Goal: Book appointment/travel/reservation

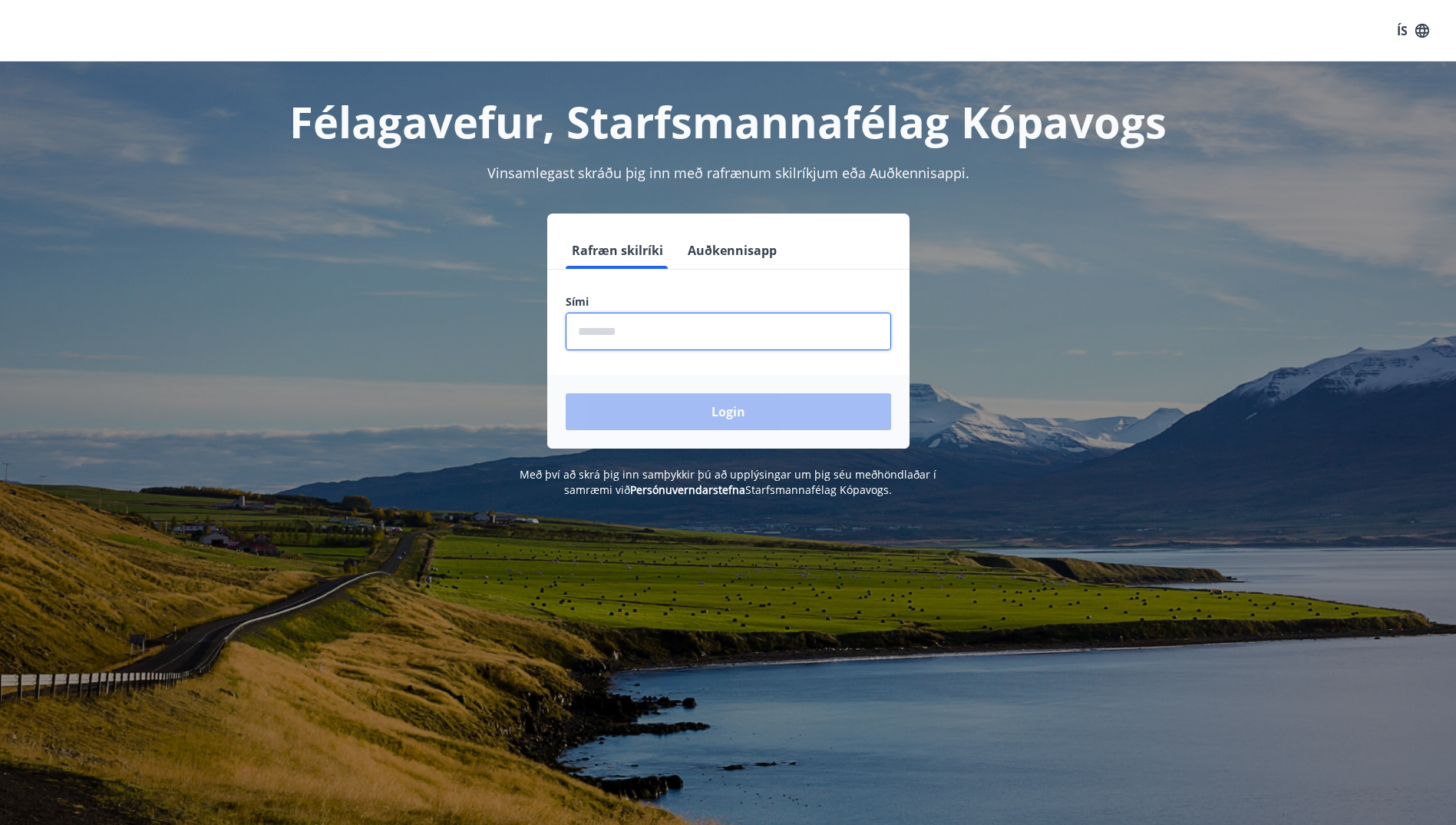
click at [592, 334] on input "phone" at bounding box center [728, 331] width 325 height 38
type input "********"
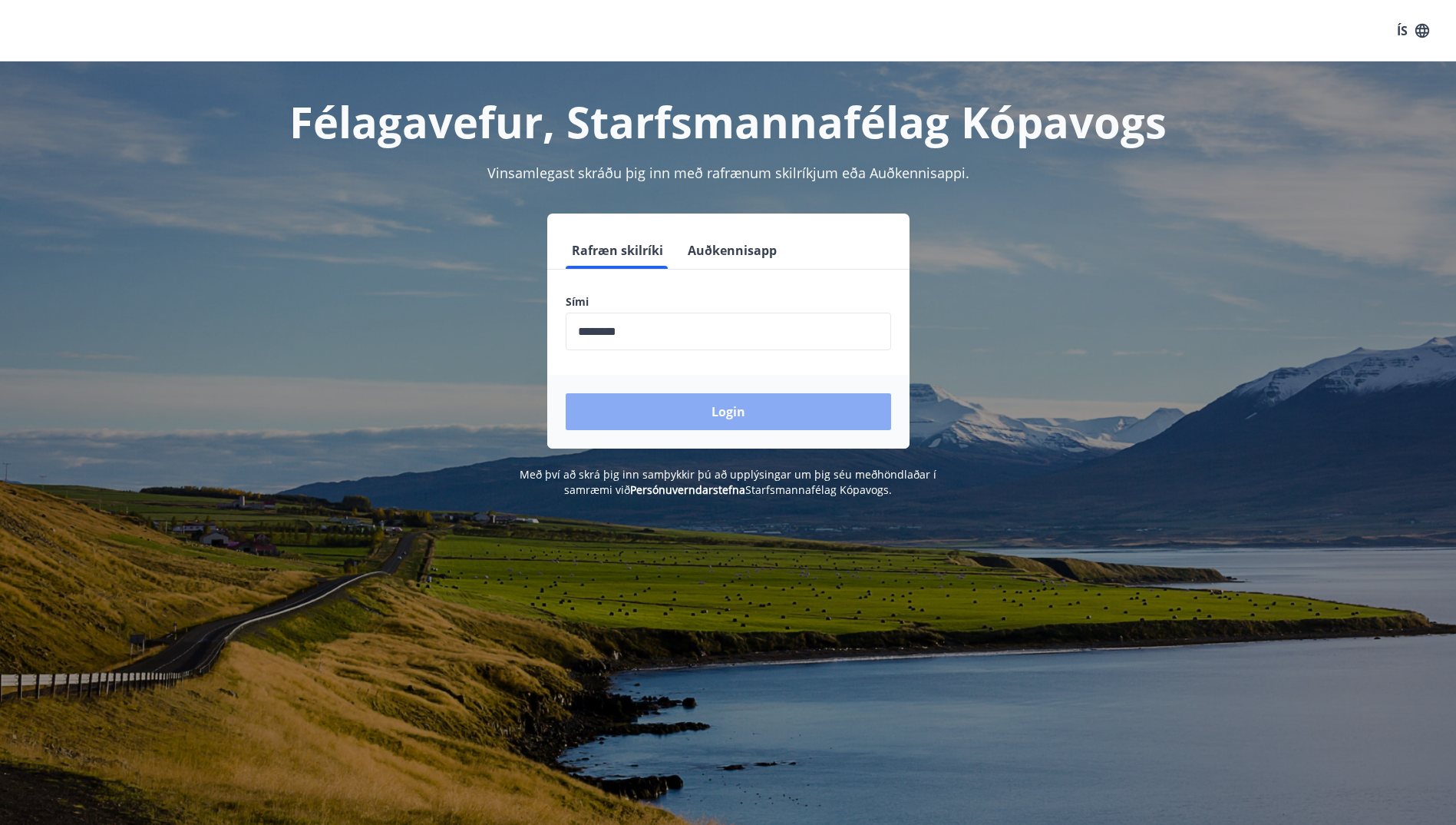
click at [735, 410] on button "Login" at bounding box center [728, 412] width 325 height 37
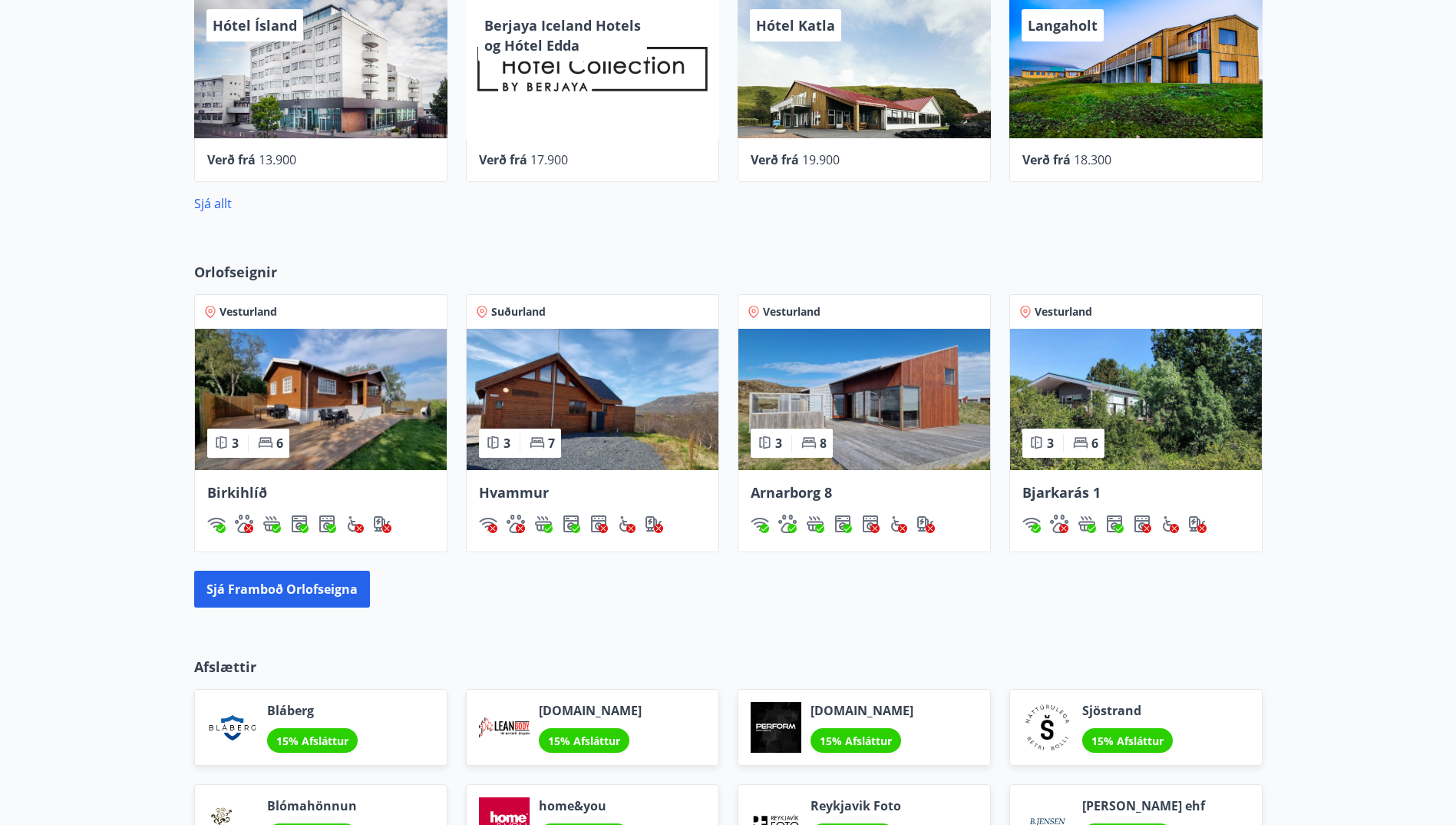
scroll to position [768, 0]
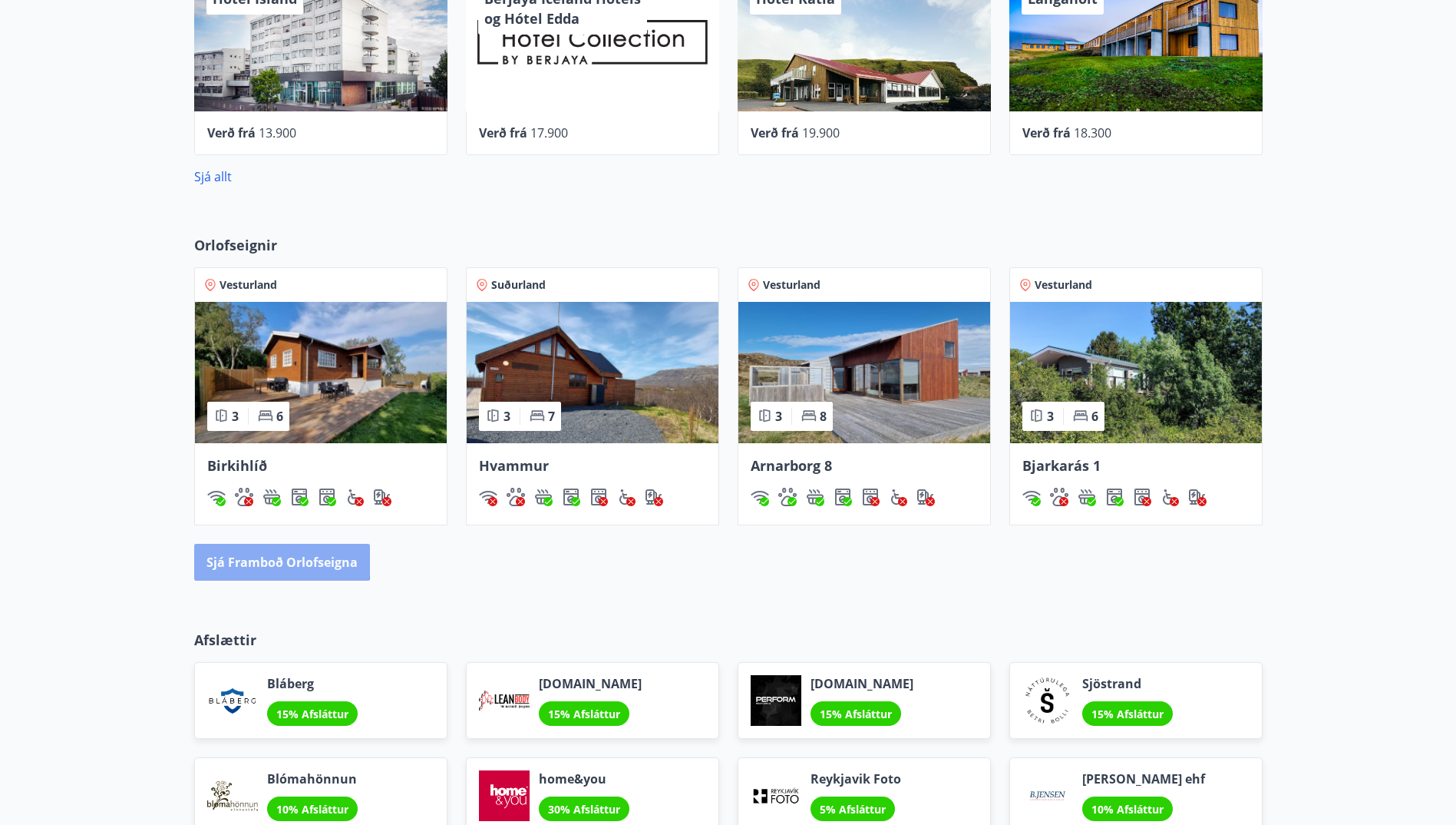
click at [267, 556] on button "Sjá framboð orlofseigna" at bounding box center [282, 562] width 176 height 37
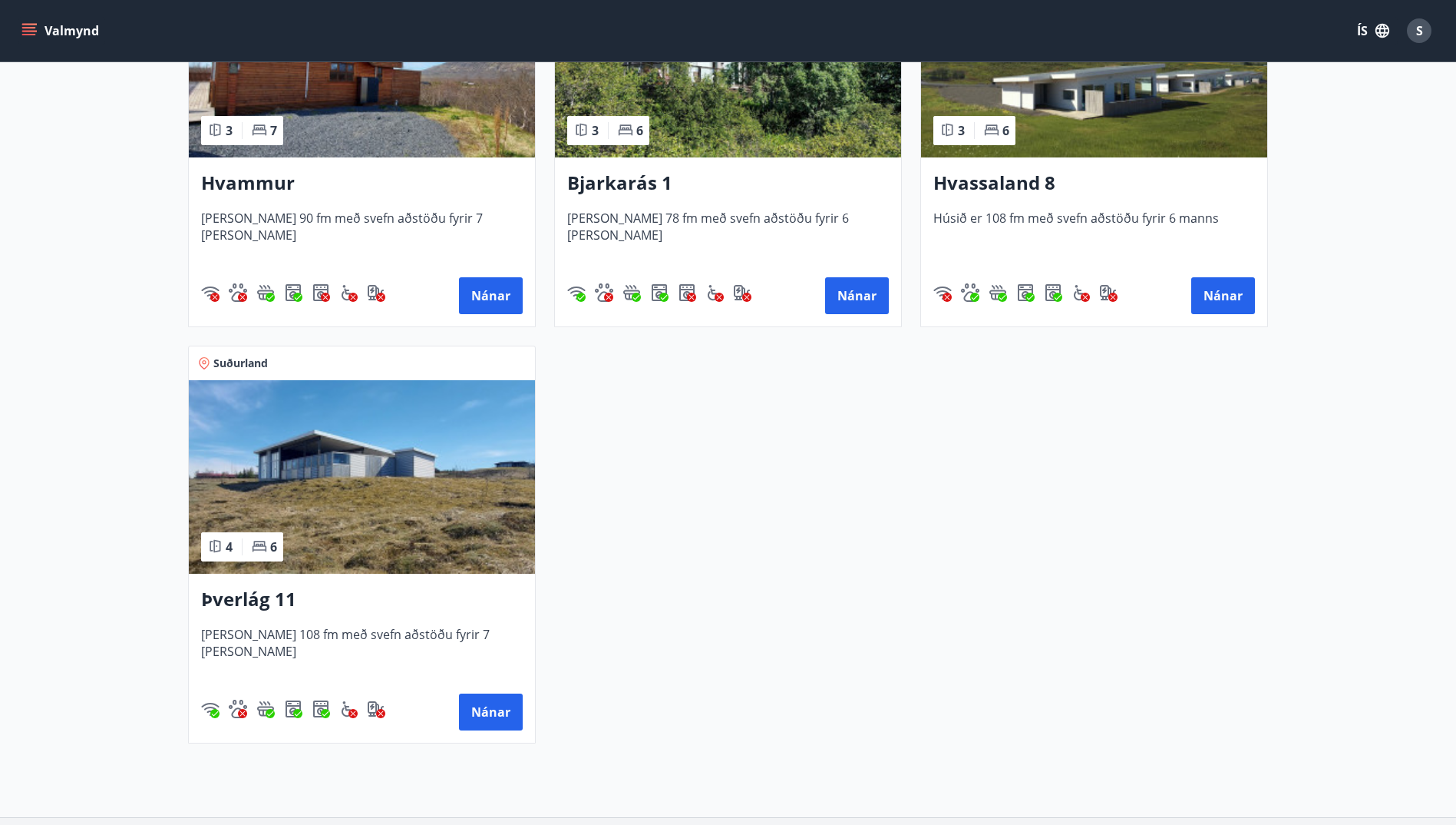
scroll to position [845, 0]
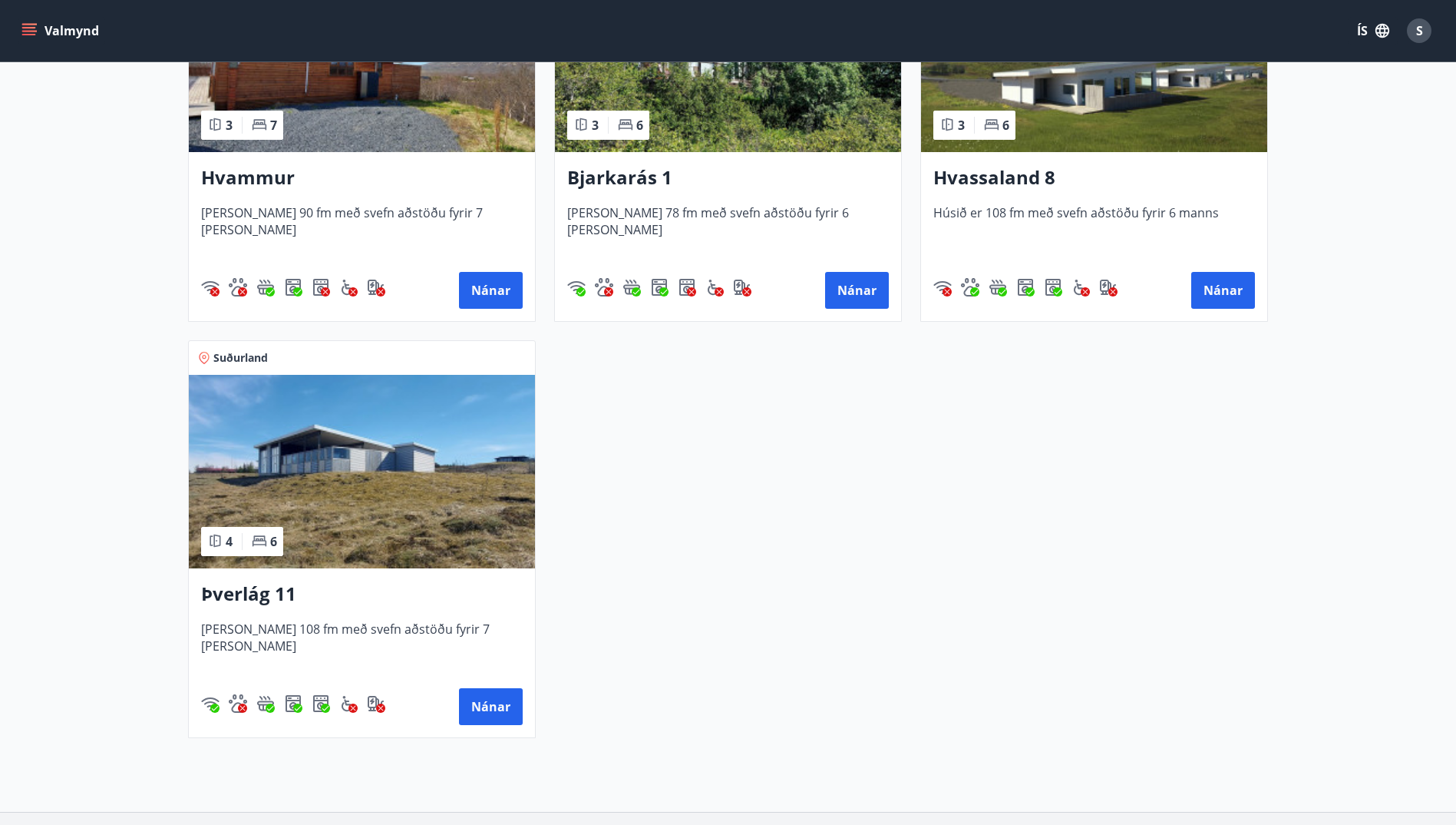
click at [257, 589] on h3 "Þverlág 11" at bounding box center [362, 594] width 322 height 27
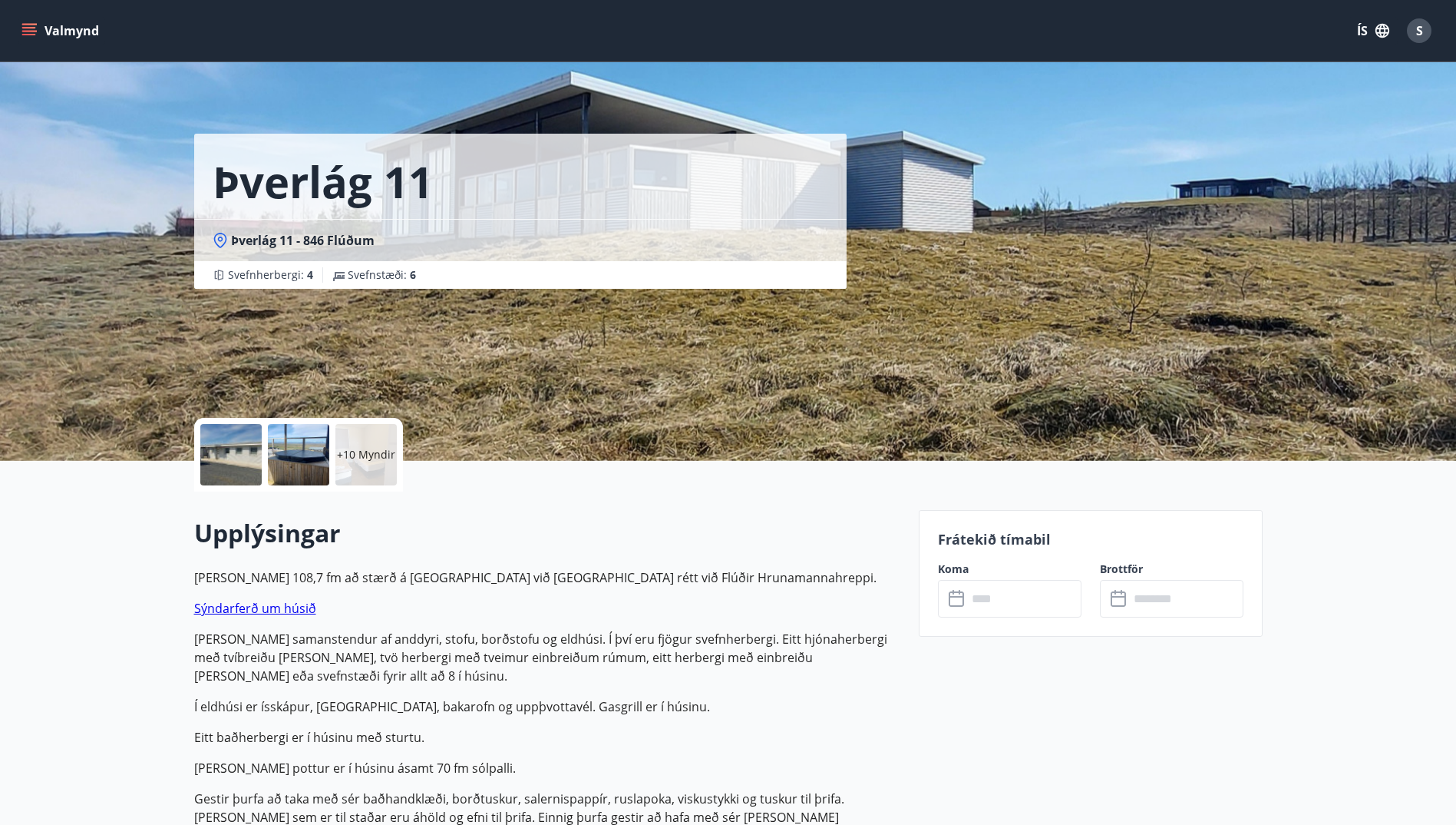
click at [30, 27] on icon "menu" at bounding box center [29, 27] width 14 height 2
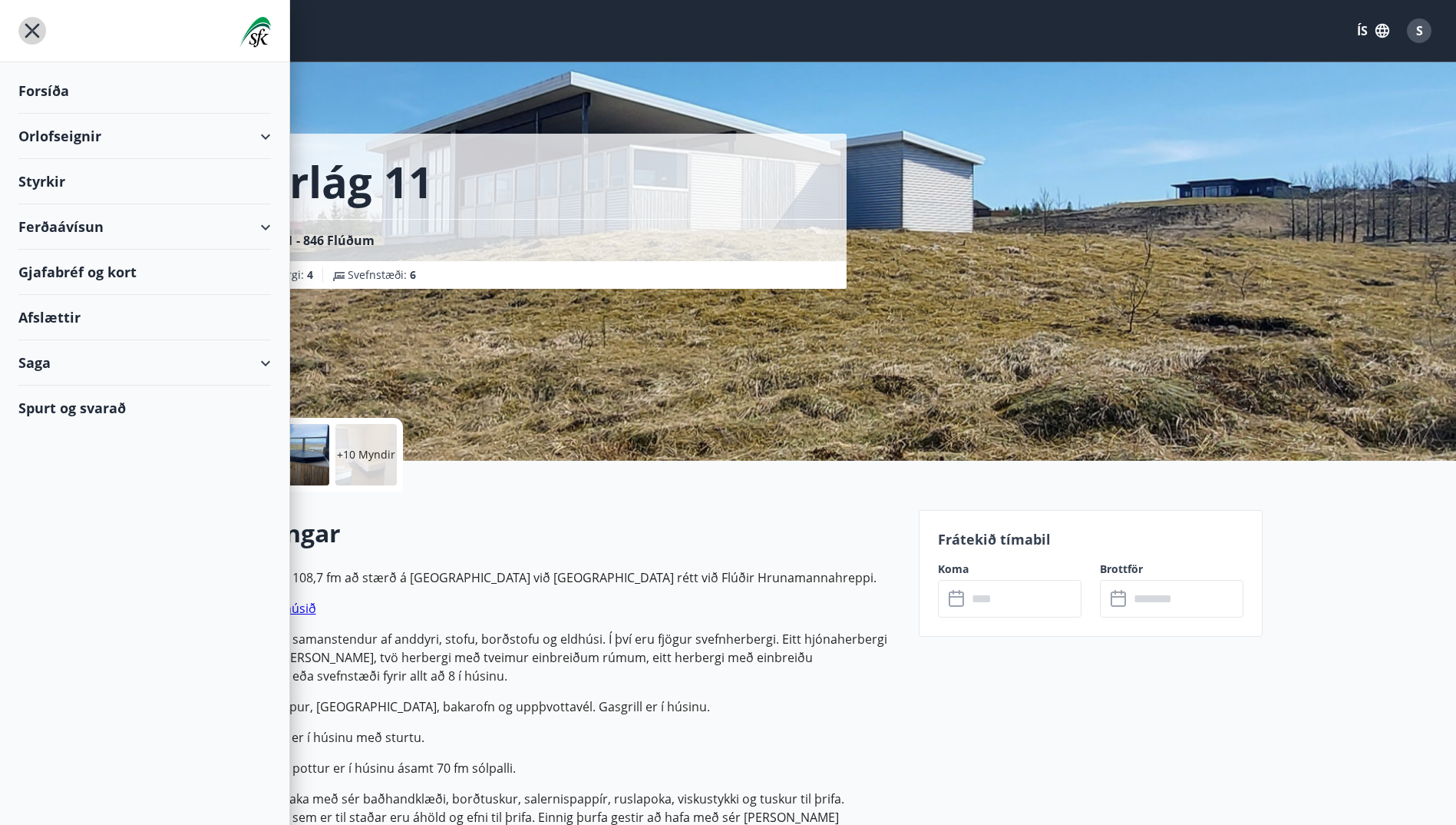
click at [33, 26] on icon "menu" at bounding box center [31, 30] width 27 height 27
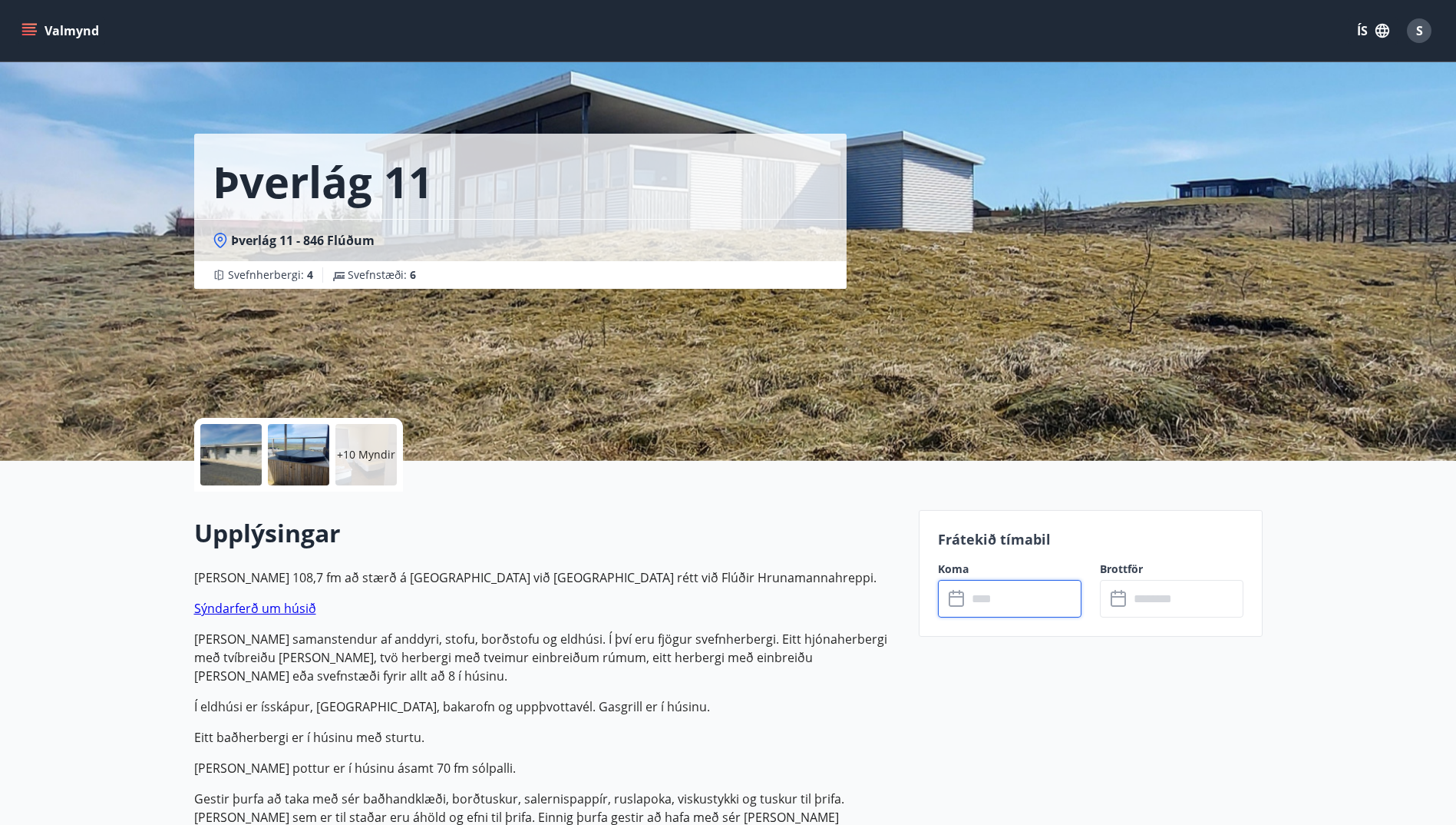
click at [968, 593] on input "text" at bounding box center [1025, 599] width 114 height 38
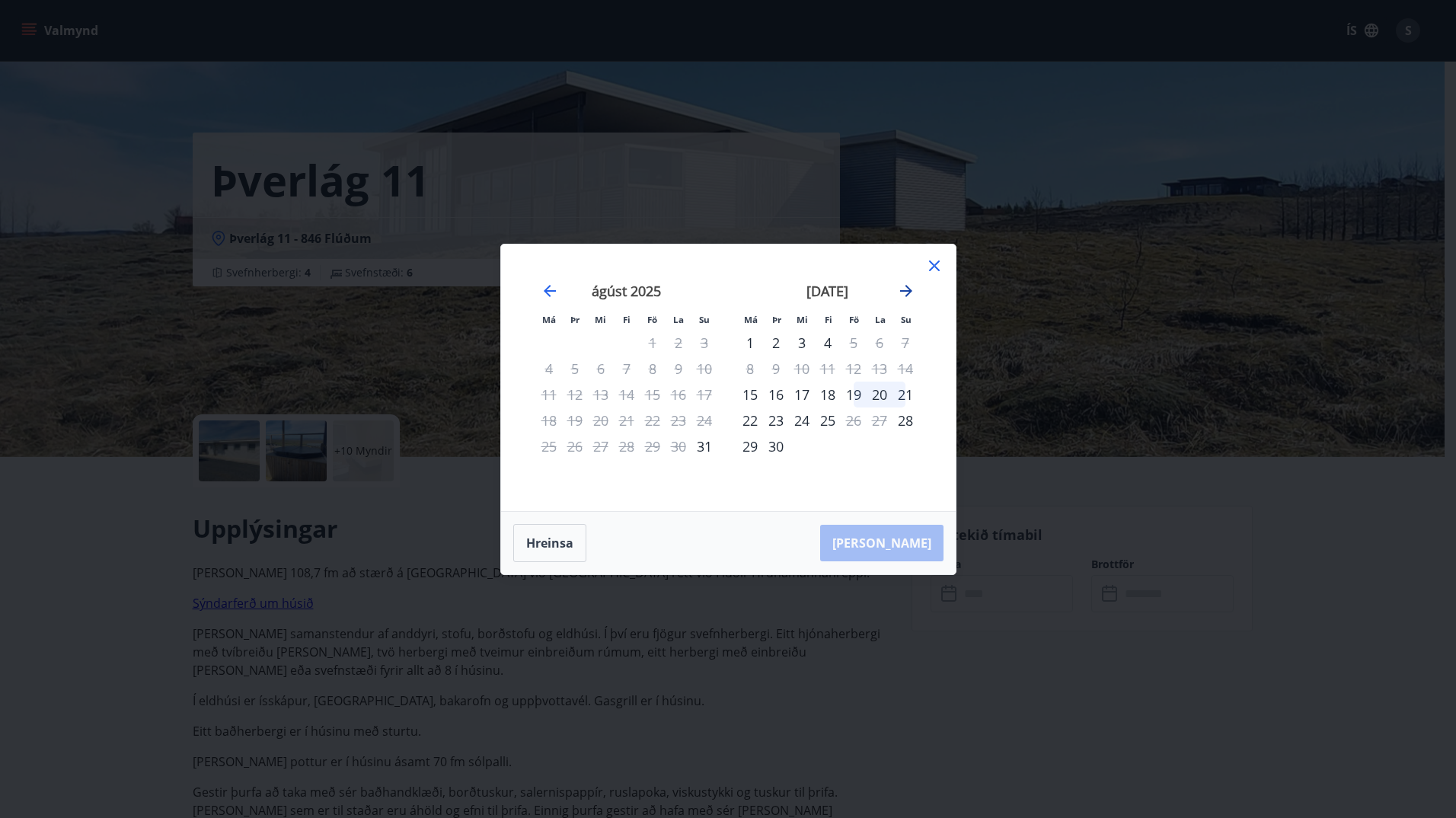
click at [901, 289] on icon "Move forward to switch to the next month." at bounding box center [905, 290] width 18 height 18
click at [849, 418] on div "24" at bounding box center [854, 420] width 26 height 26
click at [879, 418] on div "25" at bounding box center [880, 420] width 26 height 26
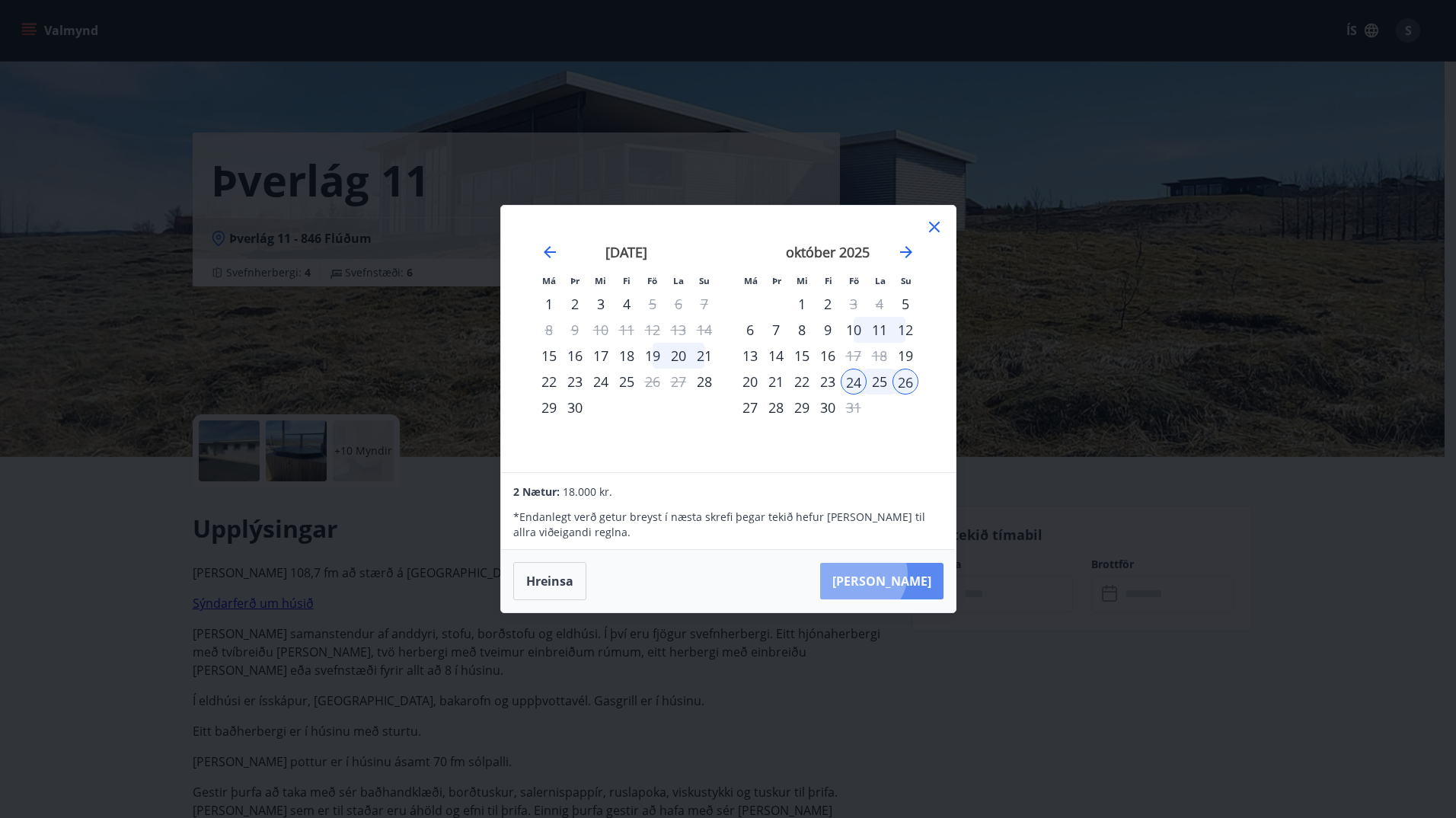
click at [907, 573] on button "[PERSON_NAME]" at bounding box center [881, 581] width 123 height 37
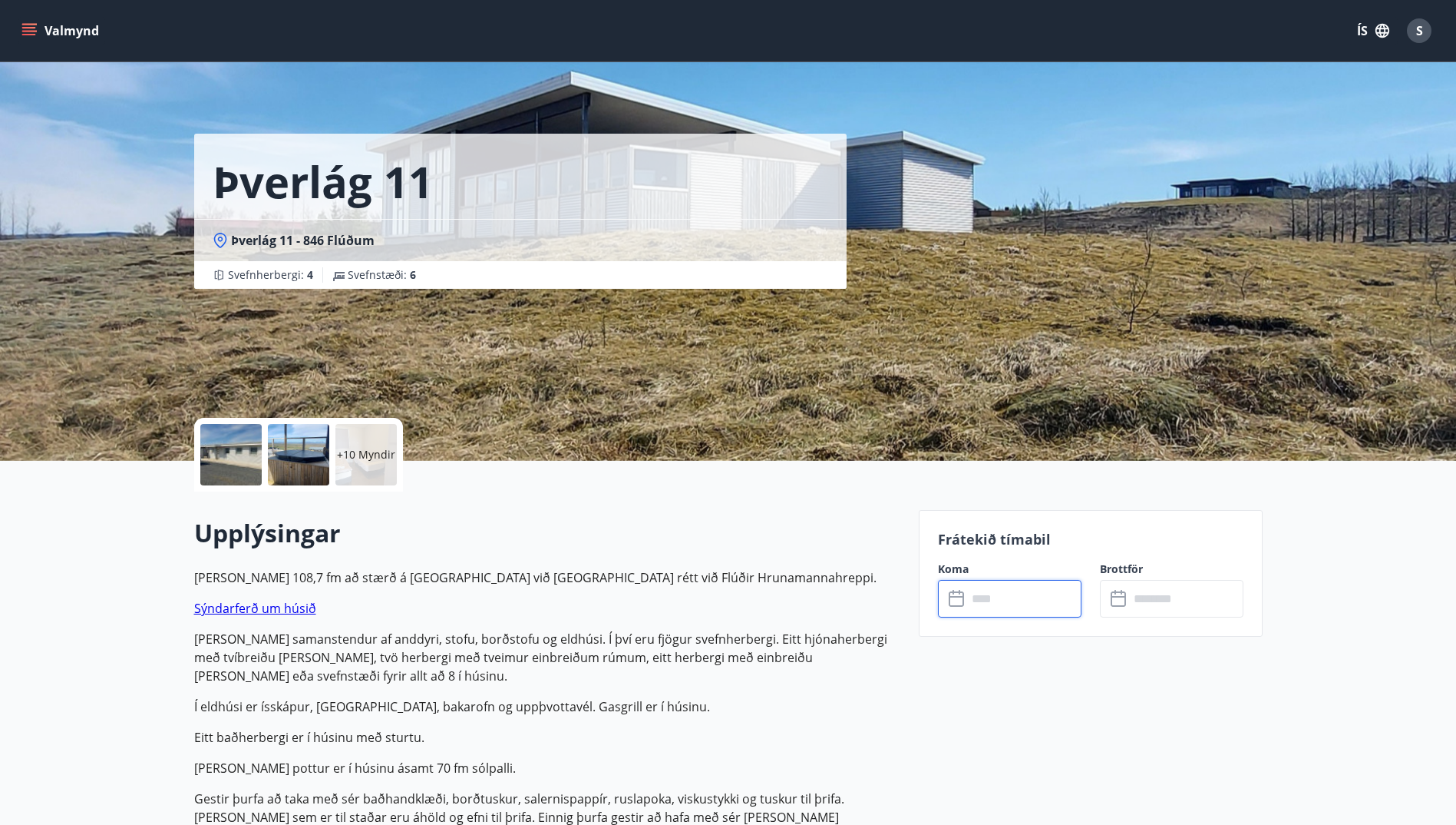
type input "******"
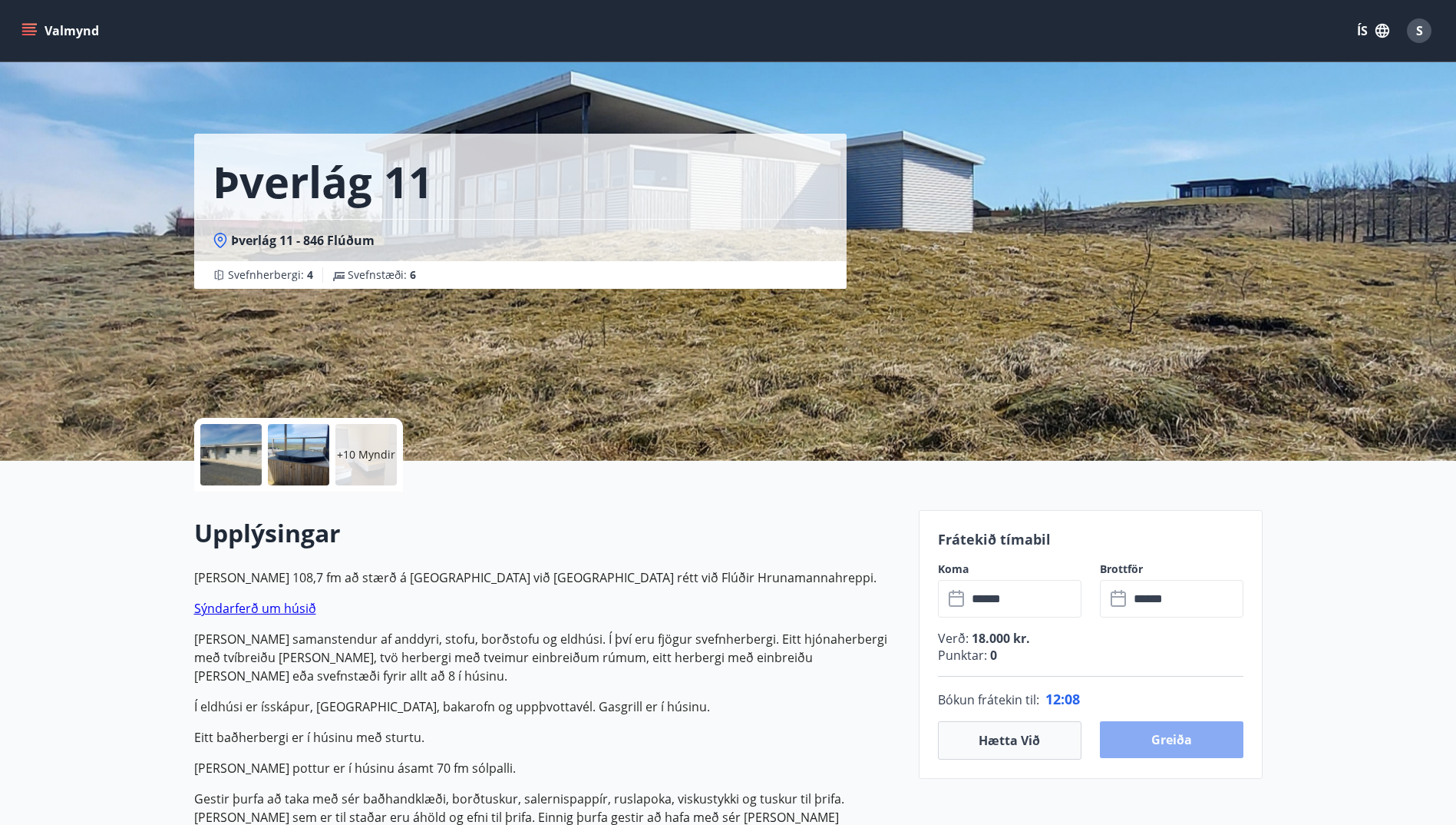
click at [1171, 738] on button "Greiða" at bounding box center [1172, 739] width 144 height 37
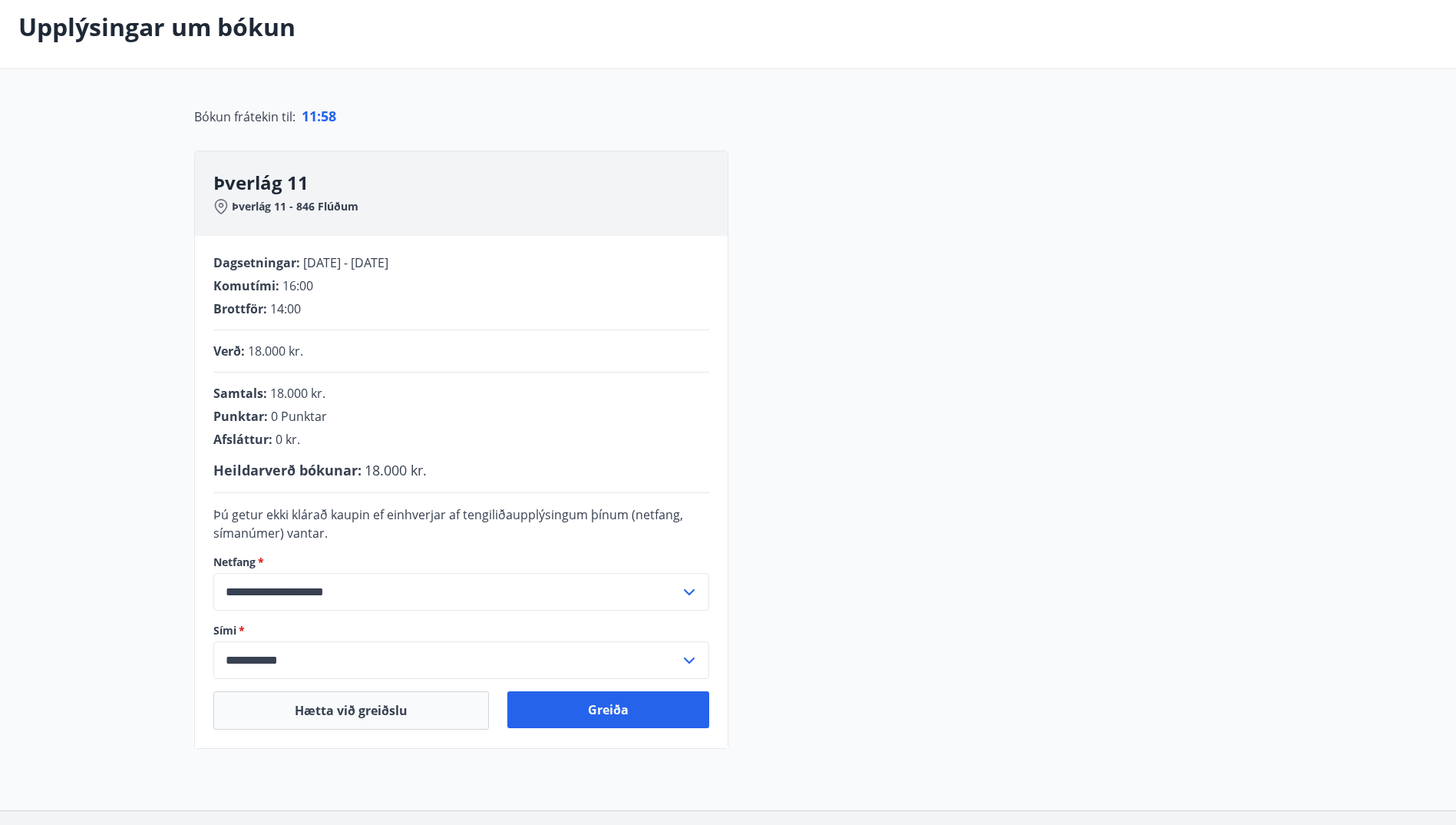
scroll to position [153, 0]
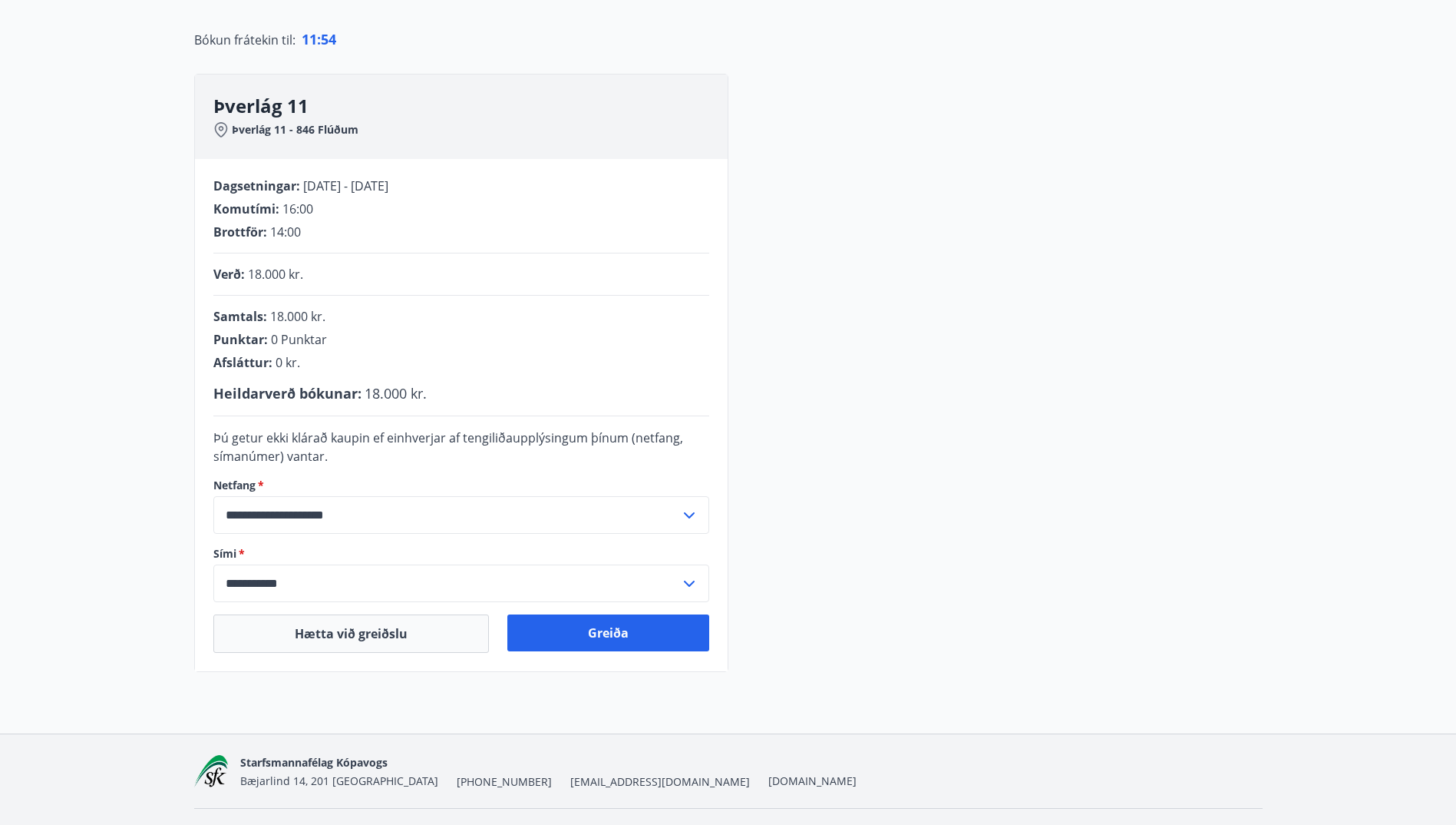
drag, startPoint x: 622, startPoint y: 627, endPoint x: 617, endPoint y: 682, distance: 55.2
click at [617, 682] on div "**********" at bounding box center [728, 321] width 1456 height 825
click at [615, 629] on button "Greiða" at bounding box center [607, 632] width 202 height 37
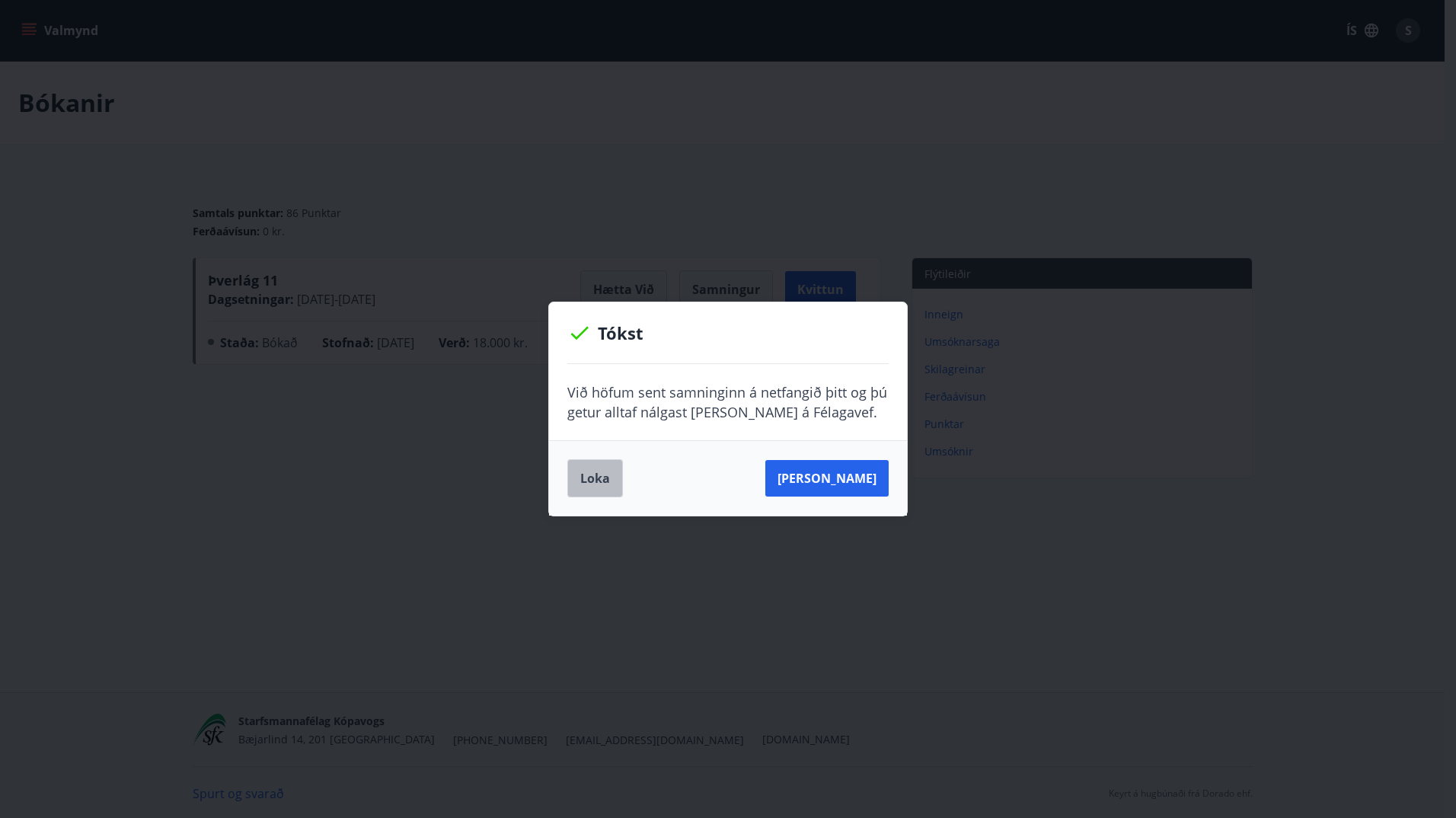
click at [592, 477] on button "Loka" at bounding box center [595, 477] width 55 height 38
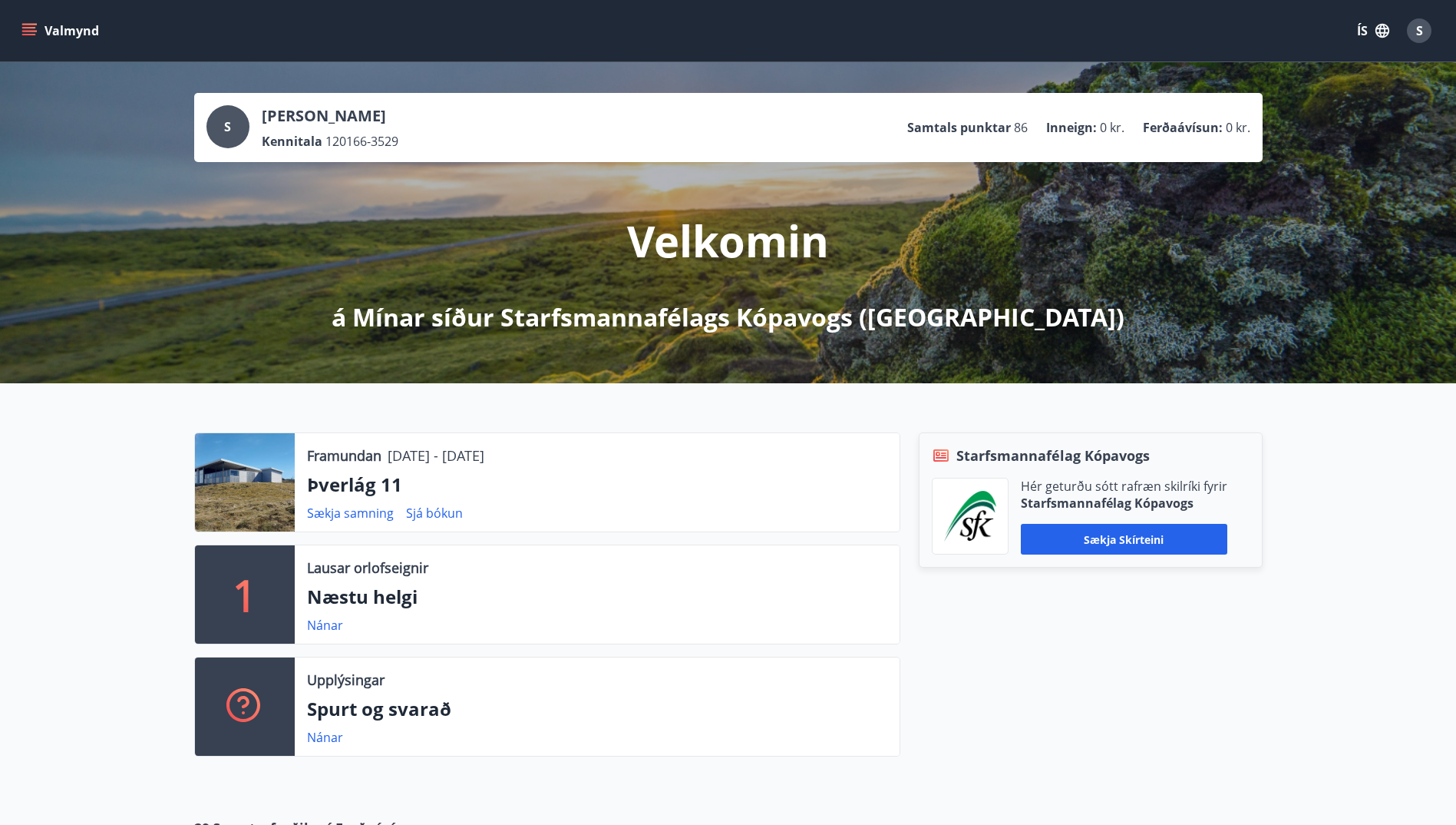
click at [327, 615] on div "Lausar orlofseignir Næstu helgi Nánar" at bounding box center [597, 594] width 605 height 98
click at [31, 31] on icon "menu" at bounding box center [31, 31] width 17 height 2
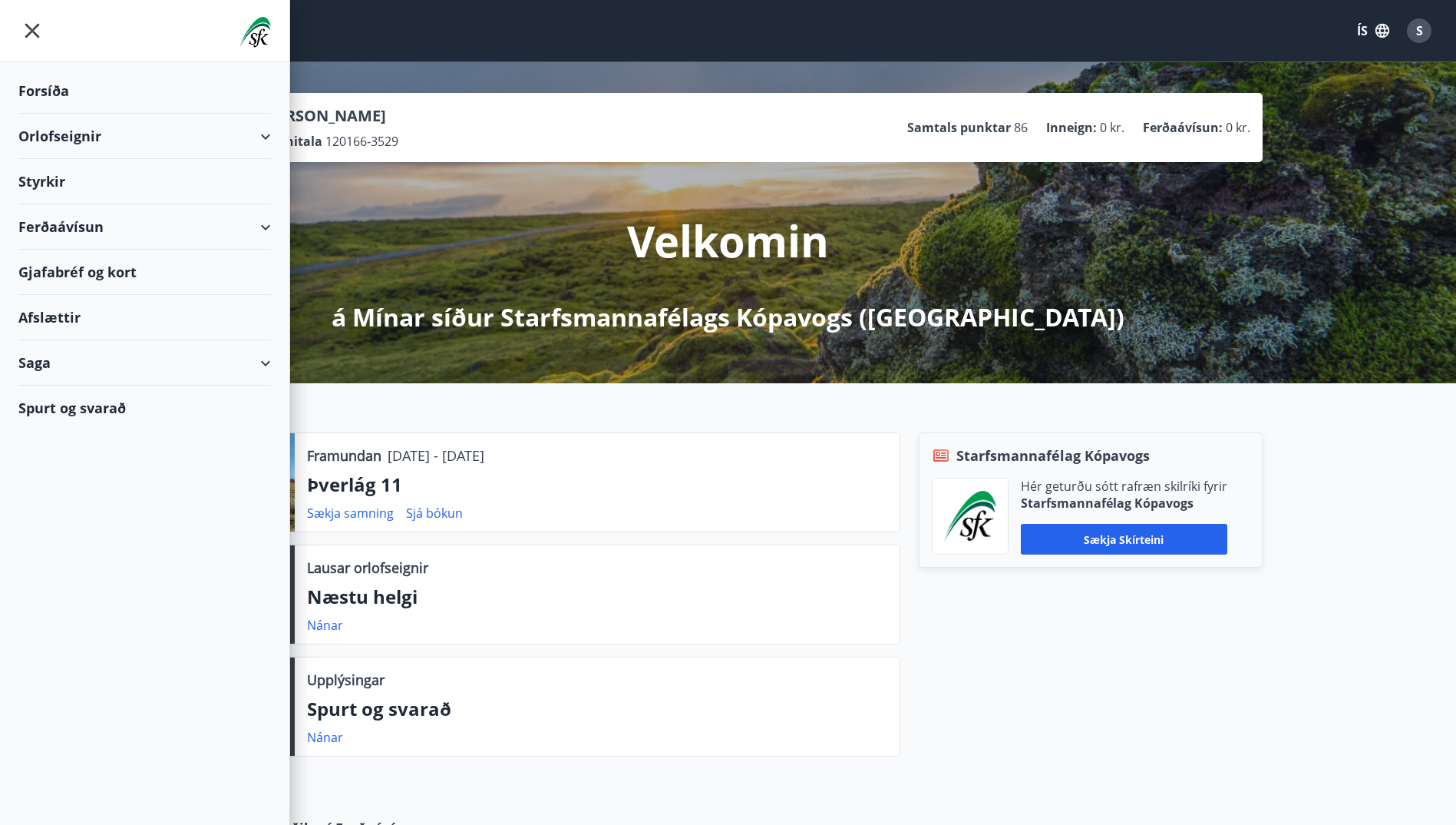
click at [55, 136] on div "Orlofseignir" at bounding box center [144, 136] width 253 height 45
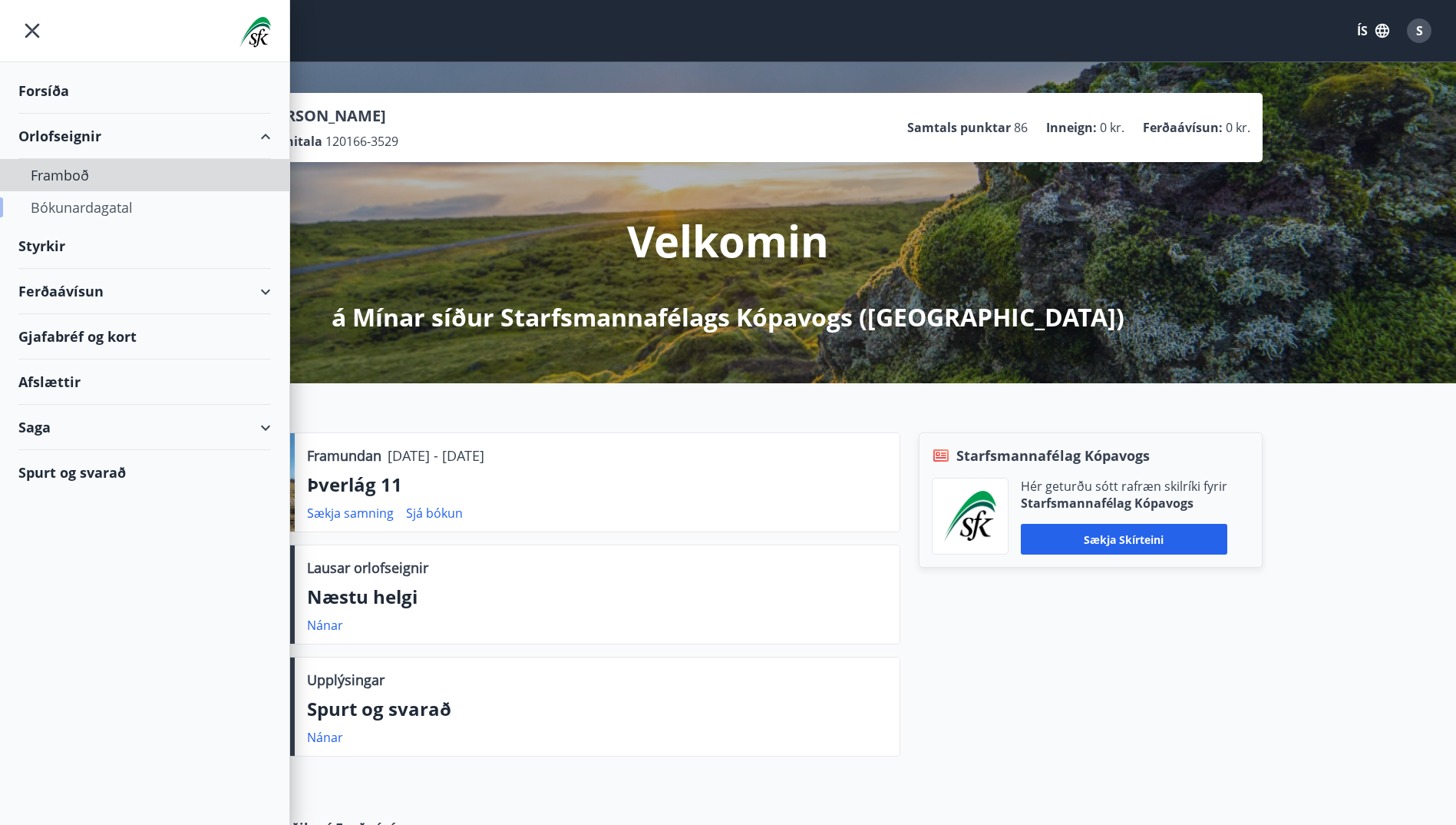
drag, startPoint x: 58, startPoint y: 173, endPoint x: 58, endPoint y: 212, distance: 39.0
click at [58, 212] on div "Framboð Bókunardagatal" at bounding box center [145, 191] width 289 height 64
click at [58, 212] on div "Bókunardagatal" at bounding box center [144, 207] width 228 height 32
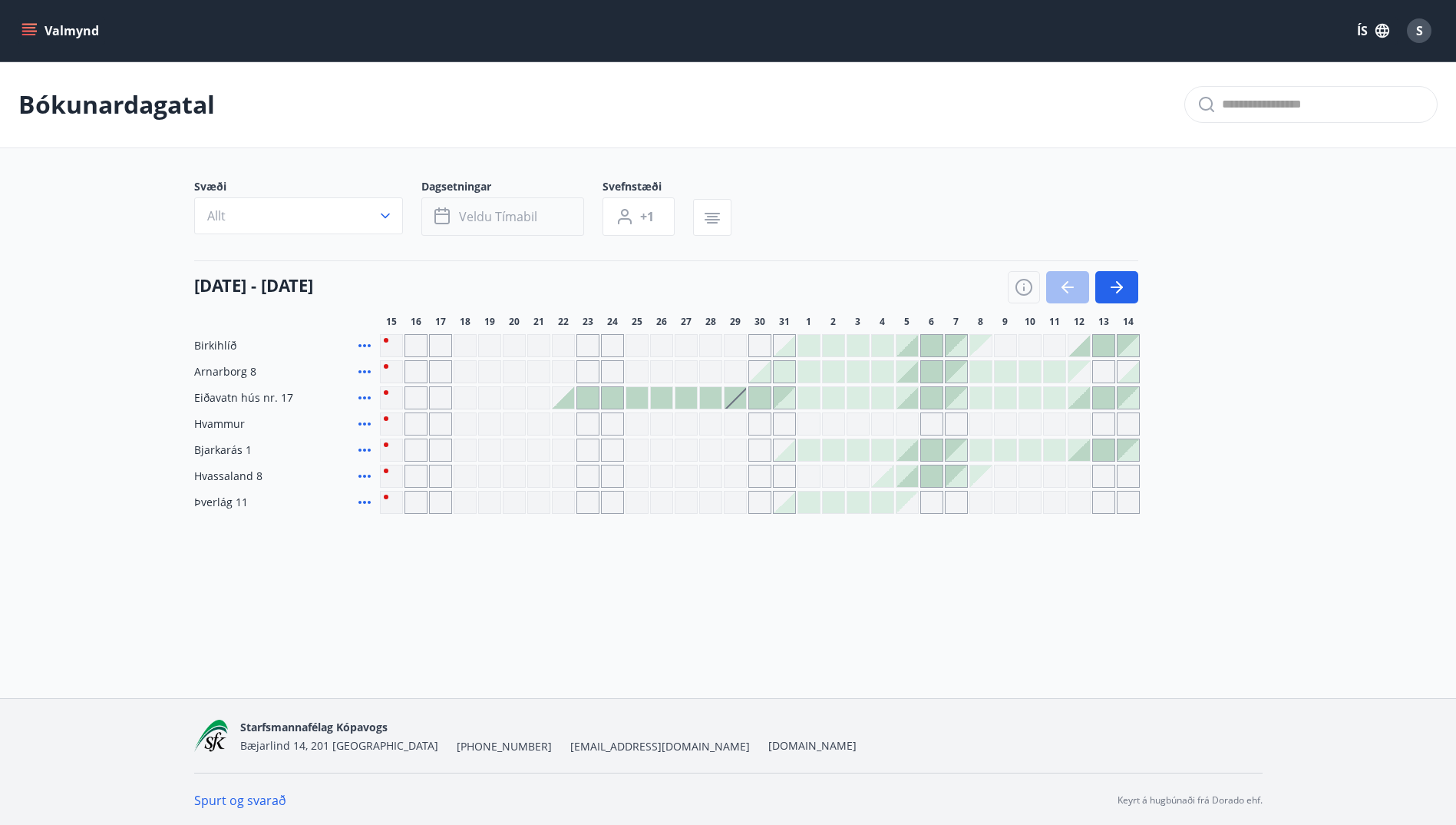
click at [450, 215] on icon "button" at bounding box center [443, 216] width 18 height 18
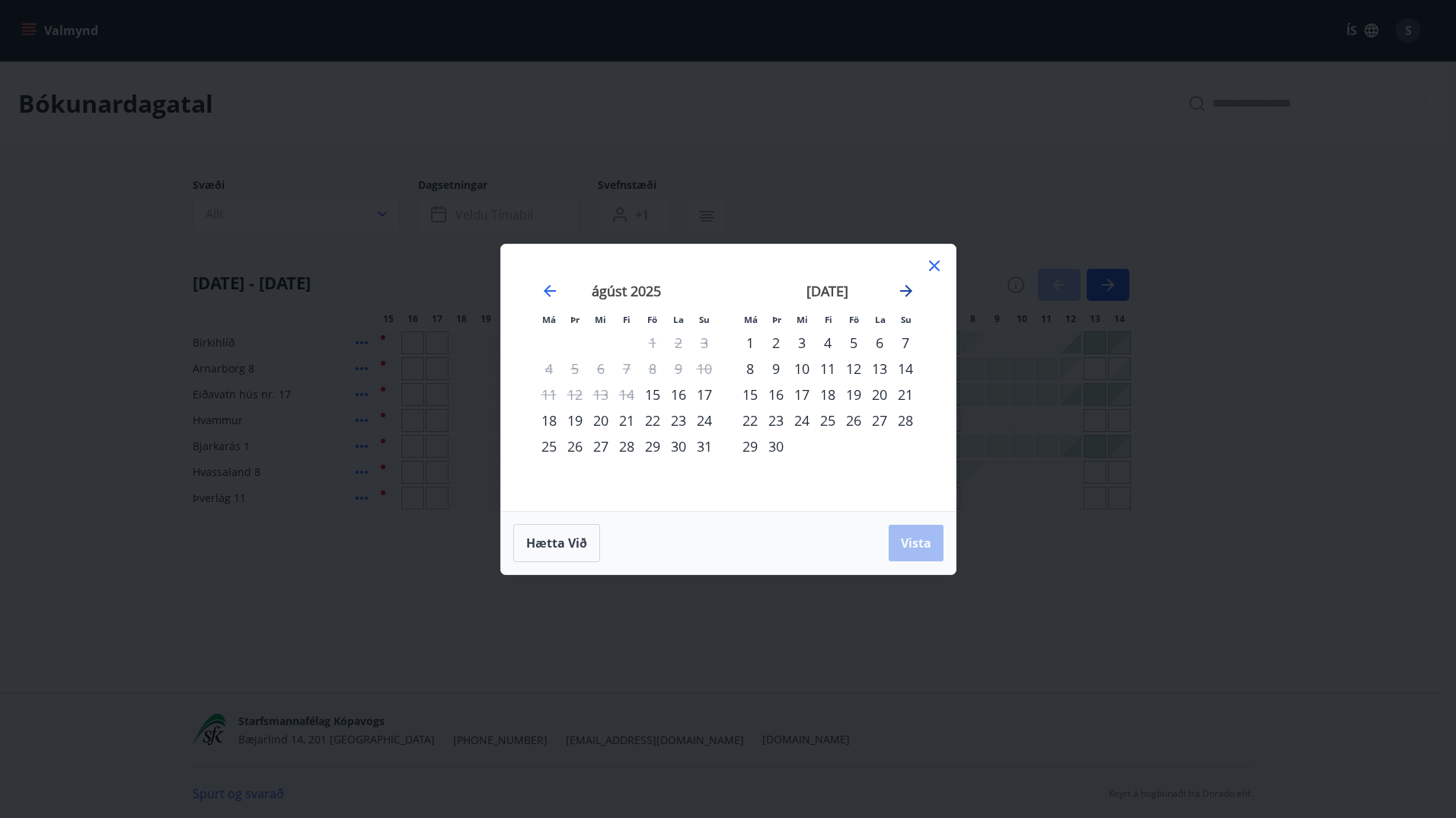
click at [905, 282] on icon "Move forward to switch to the next month." at bounding box center [905, 290] width 18 height 18
click at [743, 447] on div "27" at bounding box center [751, 447] width 26 height 26
click at [776, 450] on div "28" at bounding box center [776, 447] width 26 height 26
click at [918, 548] on span "Vista" at bounding box center [916, 543] width 30 height 17
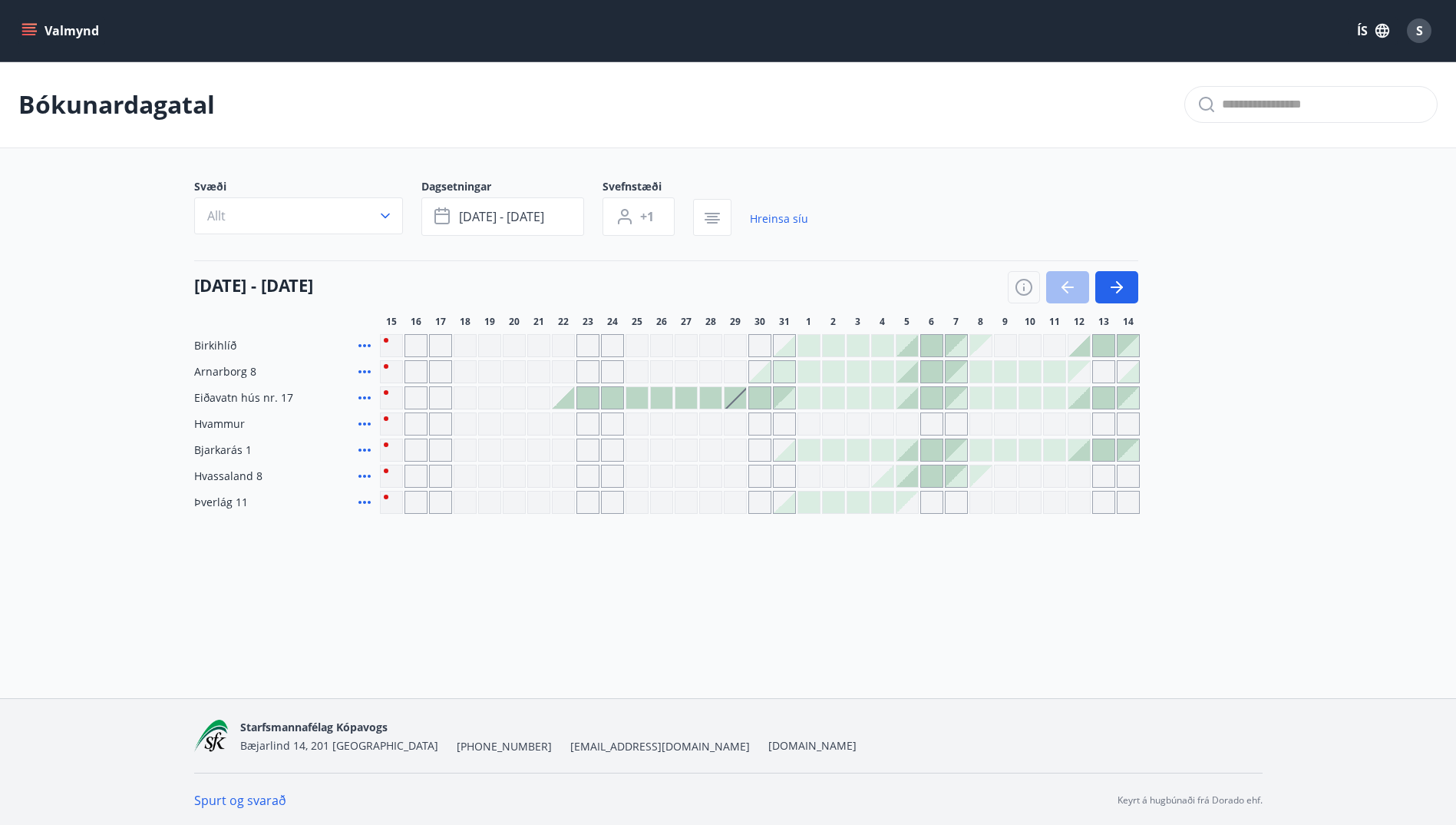
click at [690, 394] on div at bounding box center [686, 397] width 22 height 22
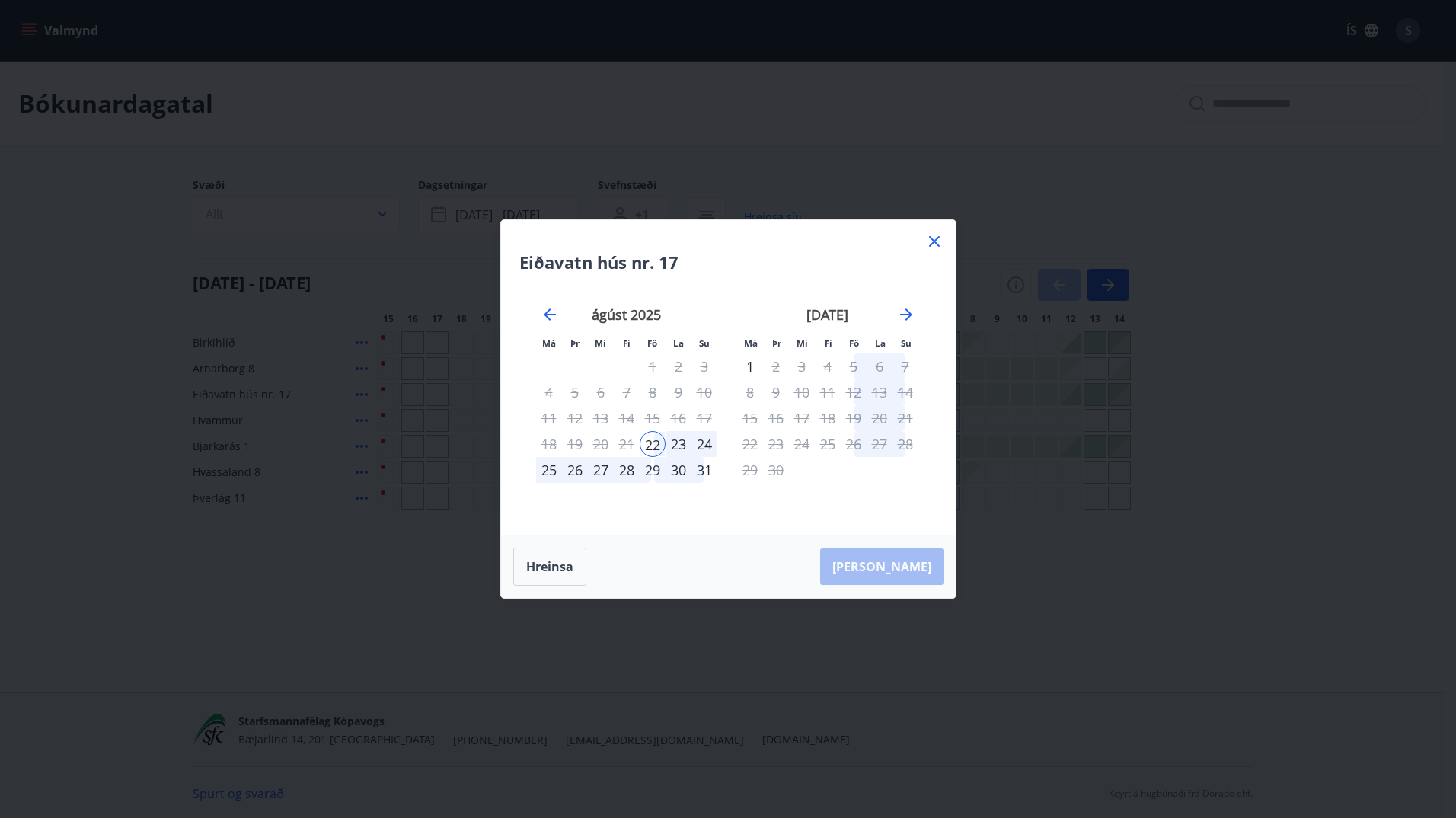
click at [933, 239] on icon at bounding box center [933, 241] width 18 height 18
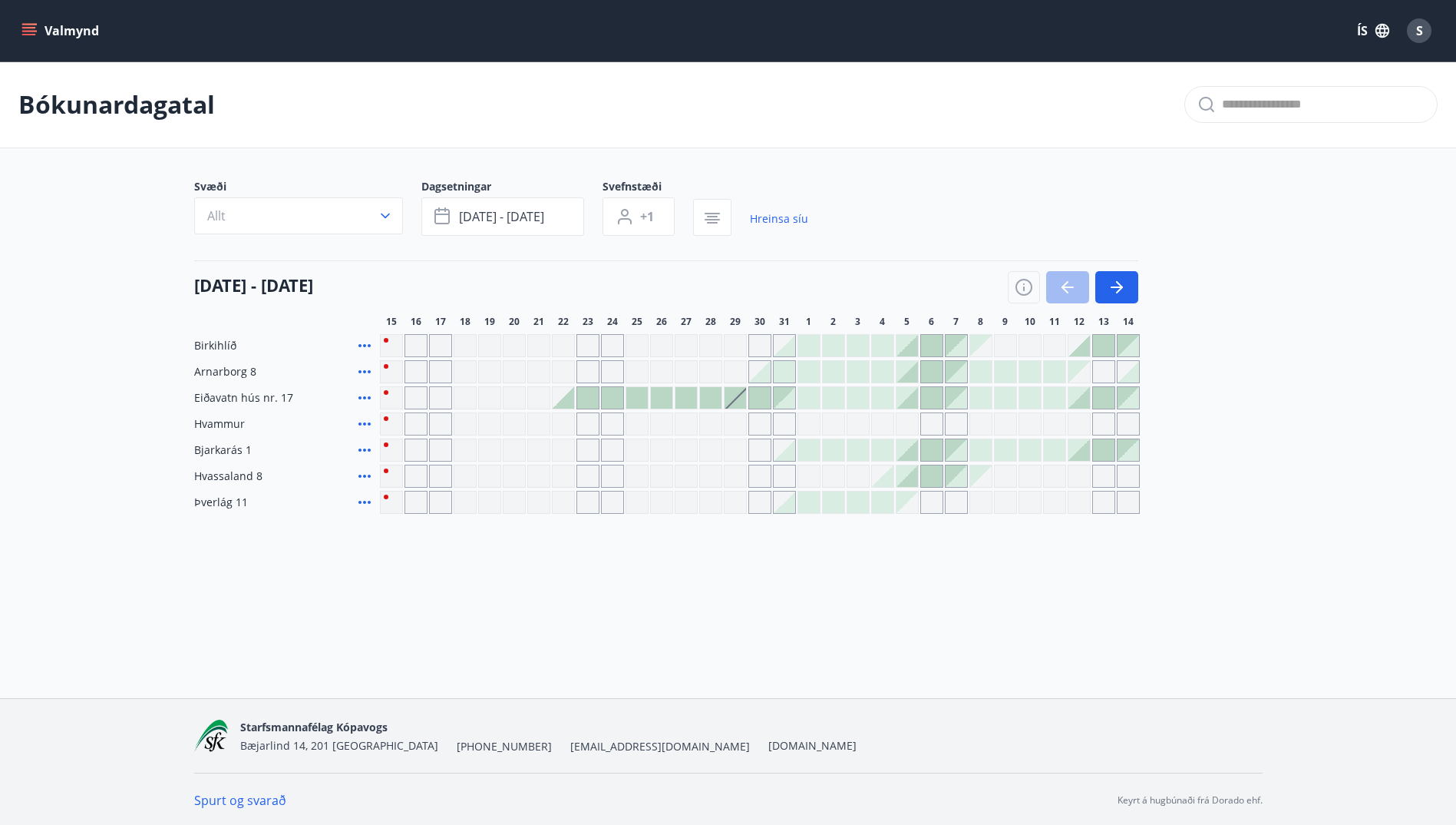
click at [611, 502] on div "Gráir dagar eru ekki bókanlegir" at bounding box center [612, 502] width 23 height 23
click at [503, 208] on span "[DATE] - [DATE]" at bounding box center [501, 217] width 85 height 17
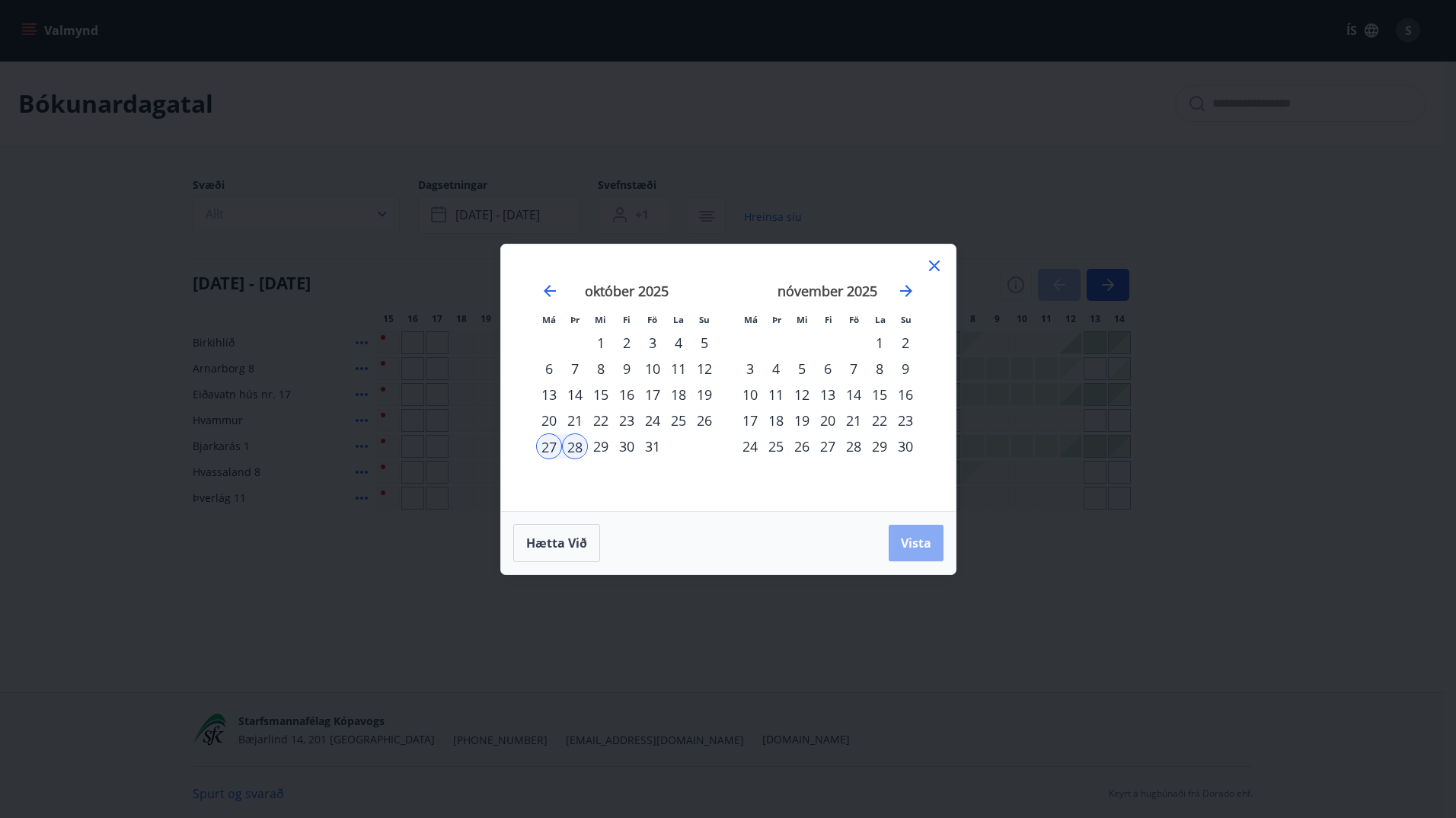
click at [916, 539] on span "Vista" at bounding box center [916, 543] width 30 height 17
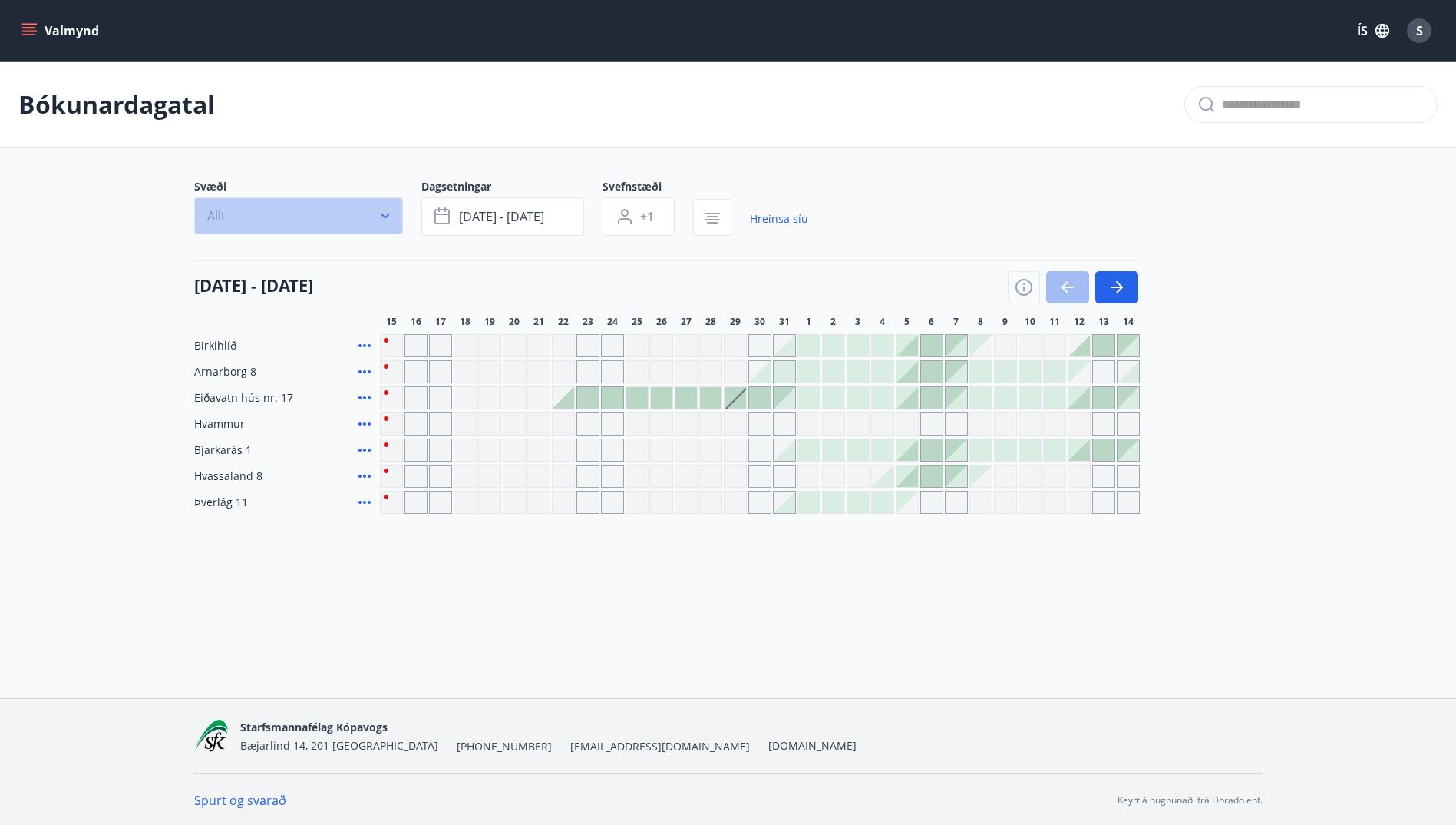
click at [385, 218] on icon "button" at bounding box center [386, 217] width 9 height 6
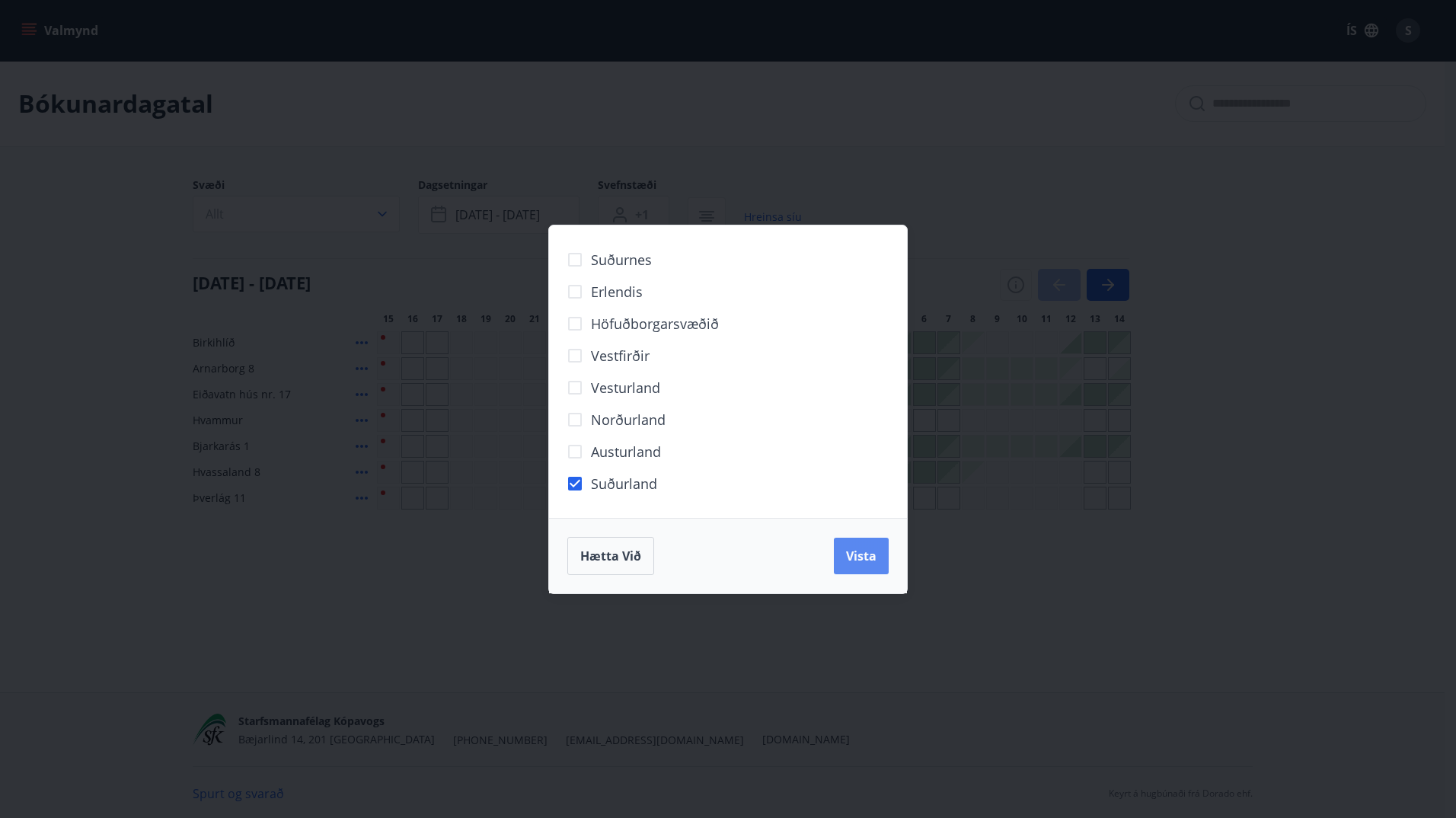
click at [879, 548] on button "Vista" at bounding box center [861, 555] width 54 height 37
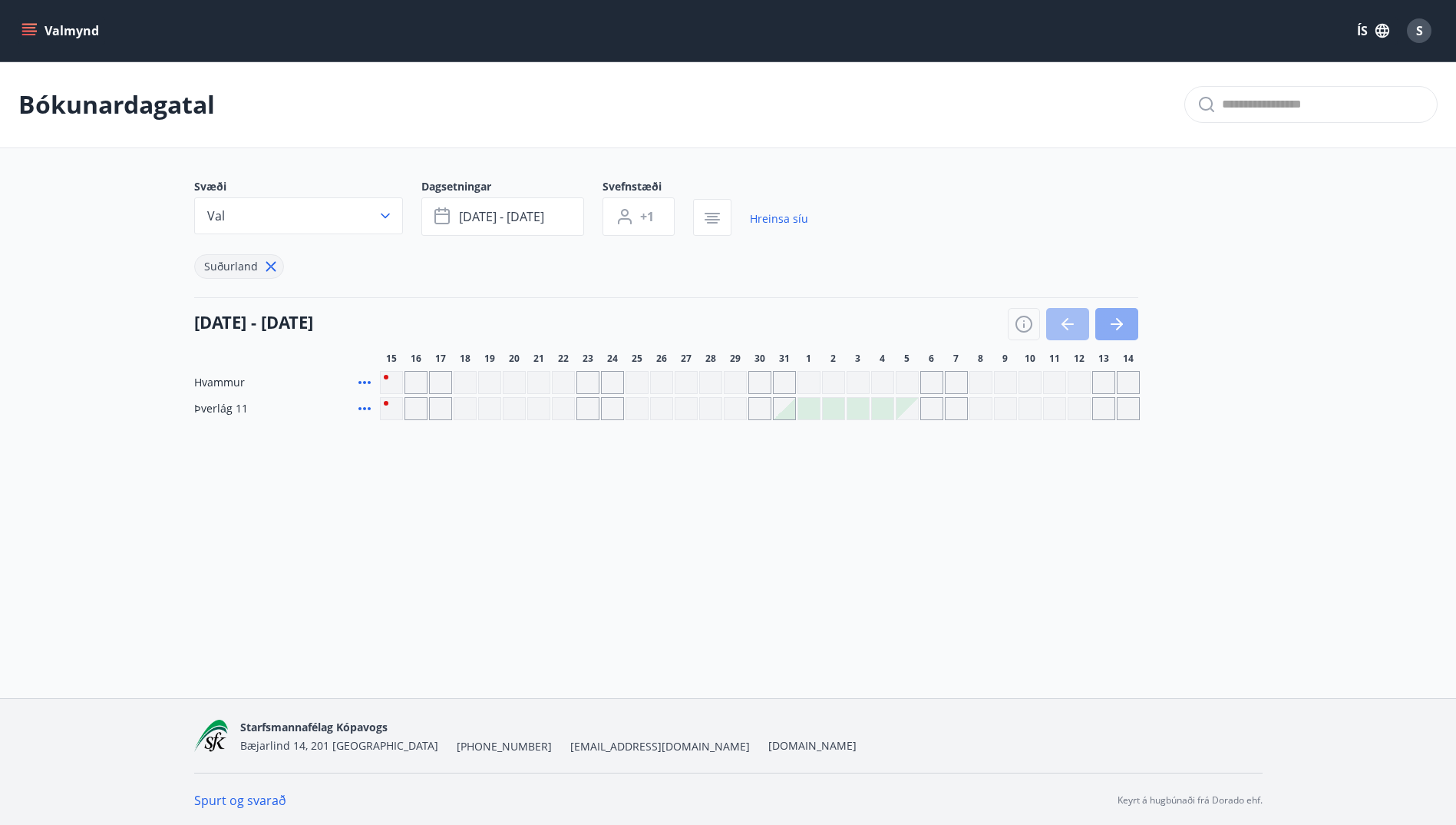
click at [1108, 321] on icon "button" at bounding box center [1116, 324] width 18 height 18
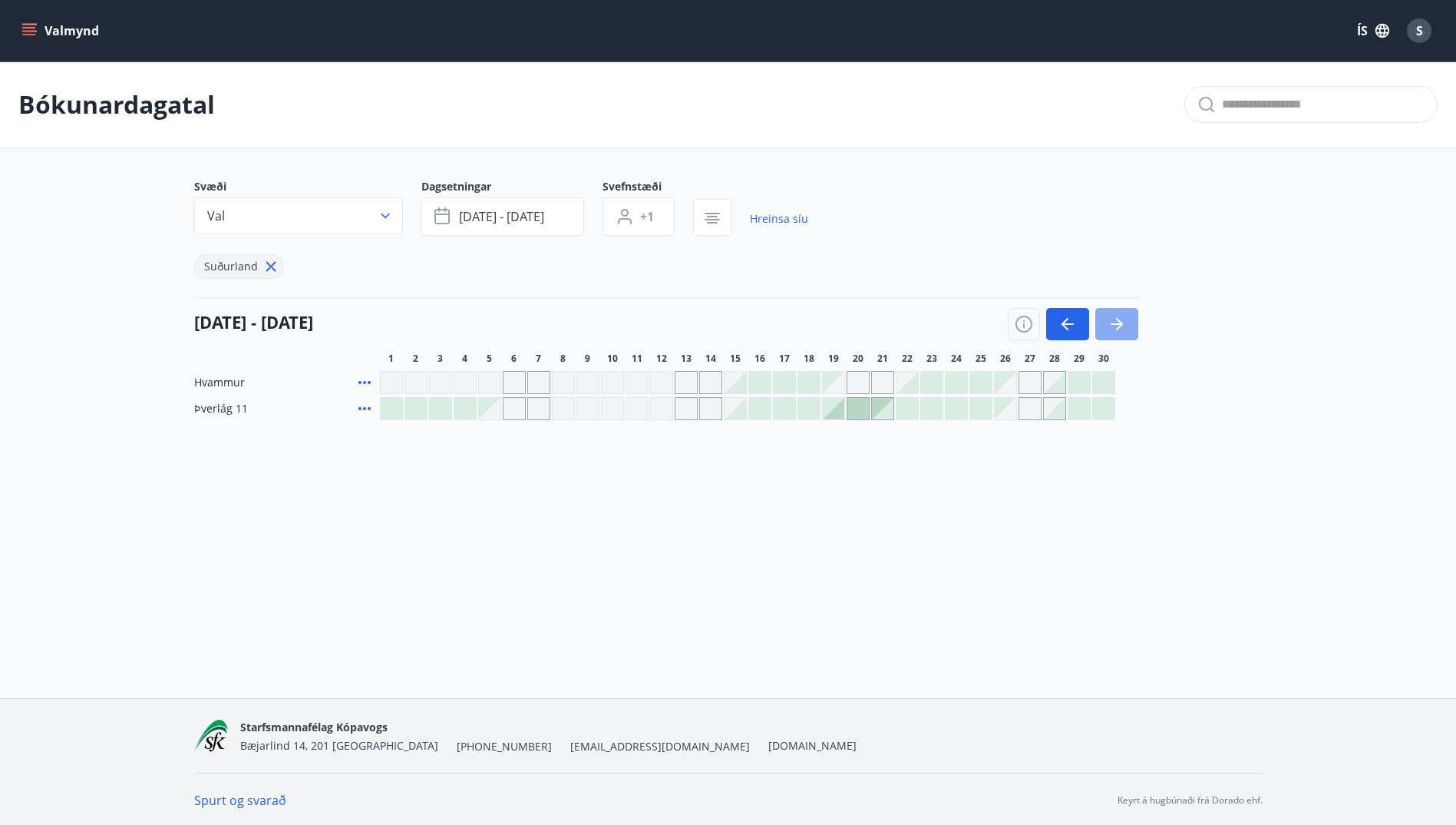
click at [1108, 321] on icon "button" at bounding box center [1116, 324] width 18 height 18
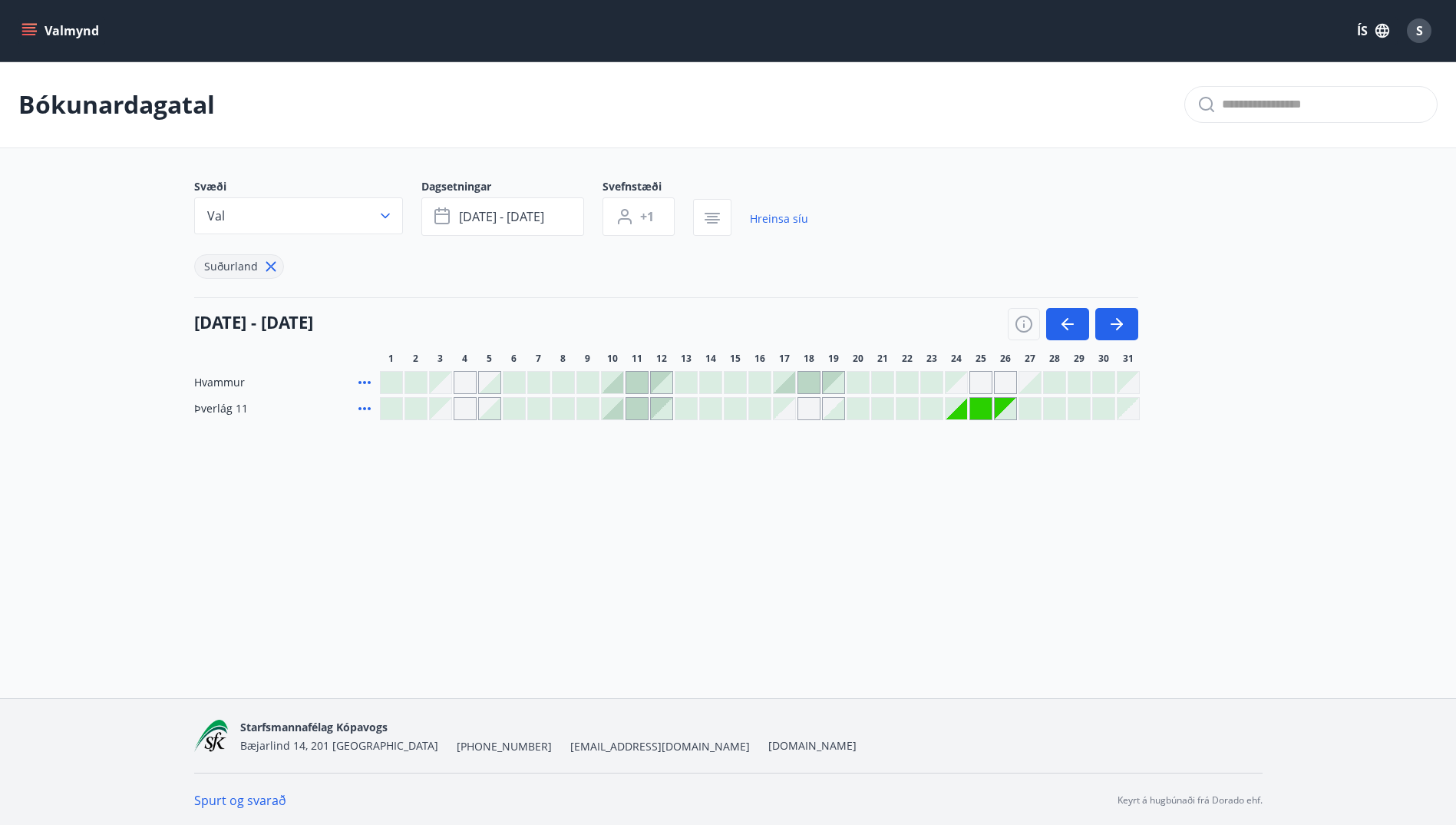
click at [1028, 405] on div at bounding box center [1030, 408] width 22 height 22
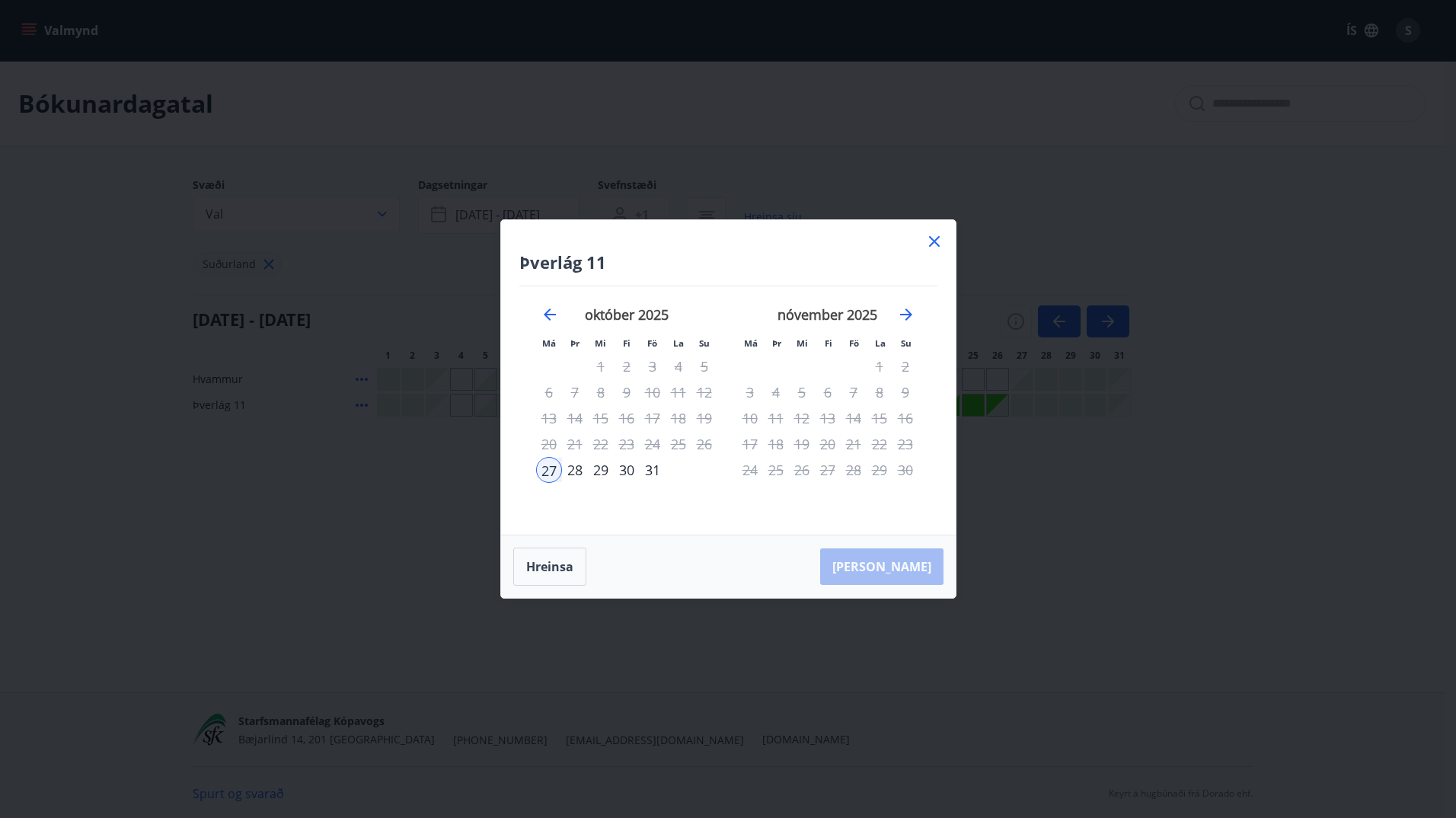
click at [576, 471] on div "28" at bounding box center [575, 470] width 26 height 26
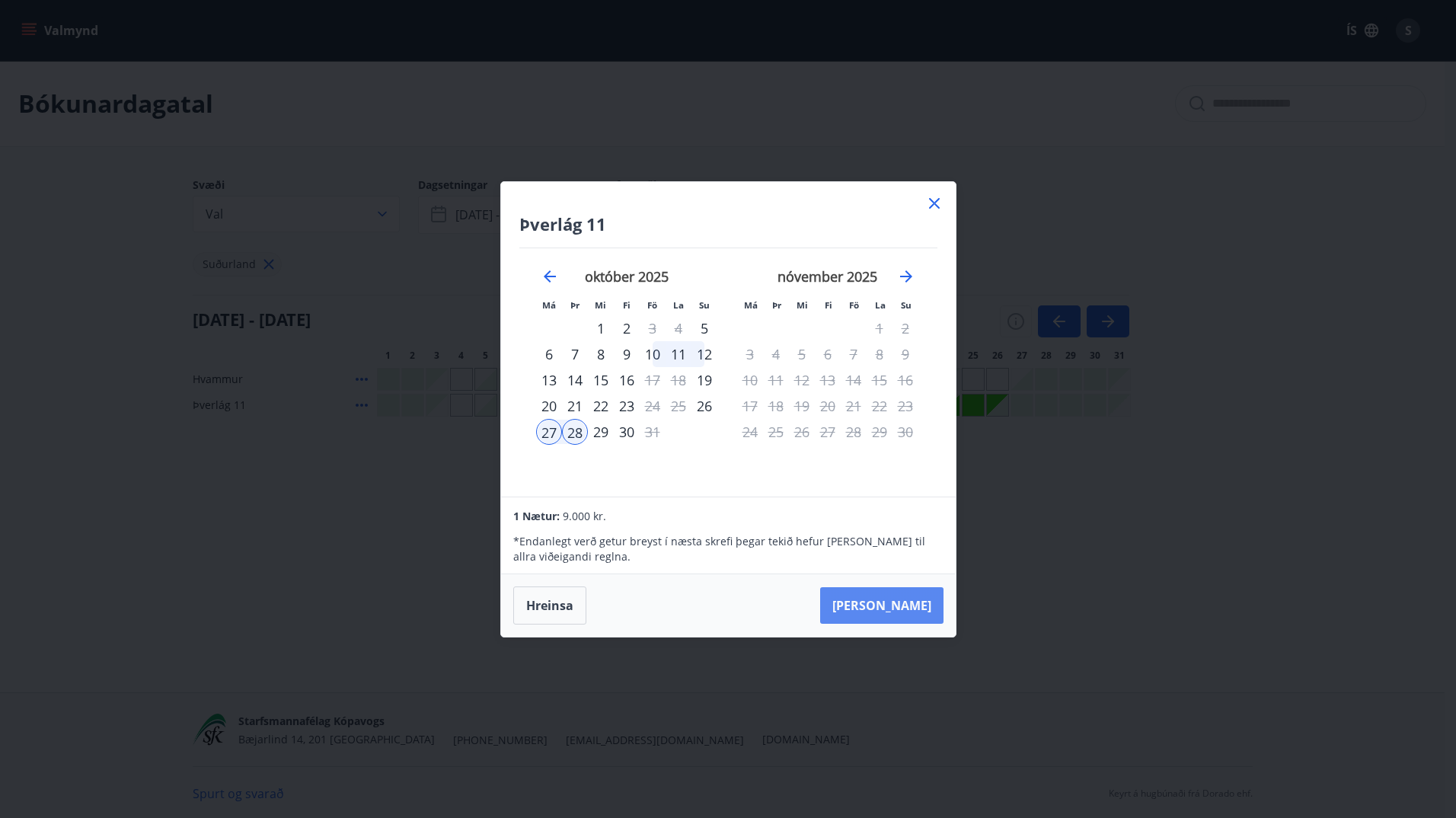
click at [919, 608] on button "[PERSON_NAME]" at bounding box center [881, 605] width 123 height 37
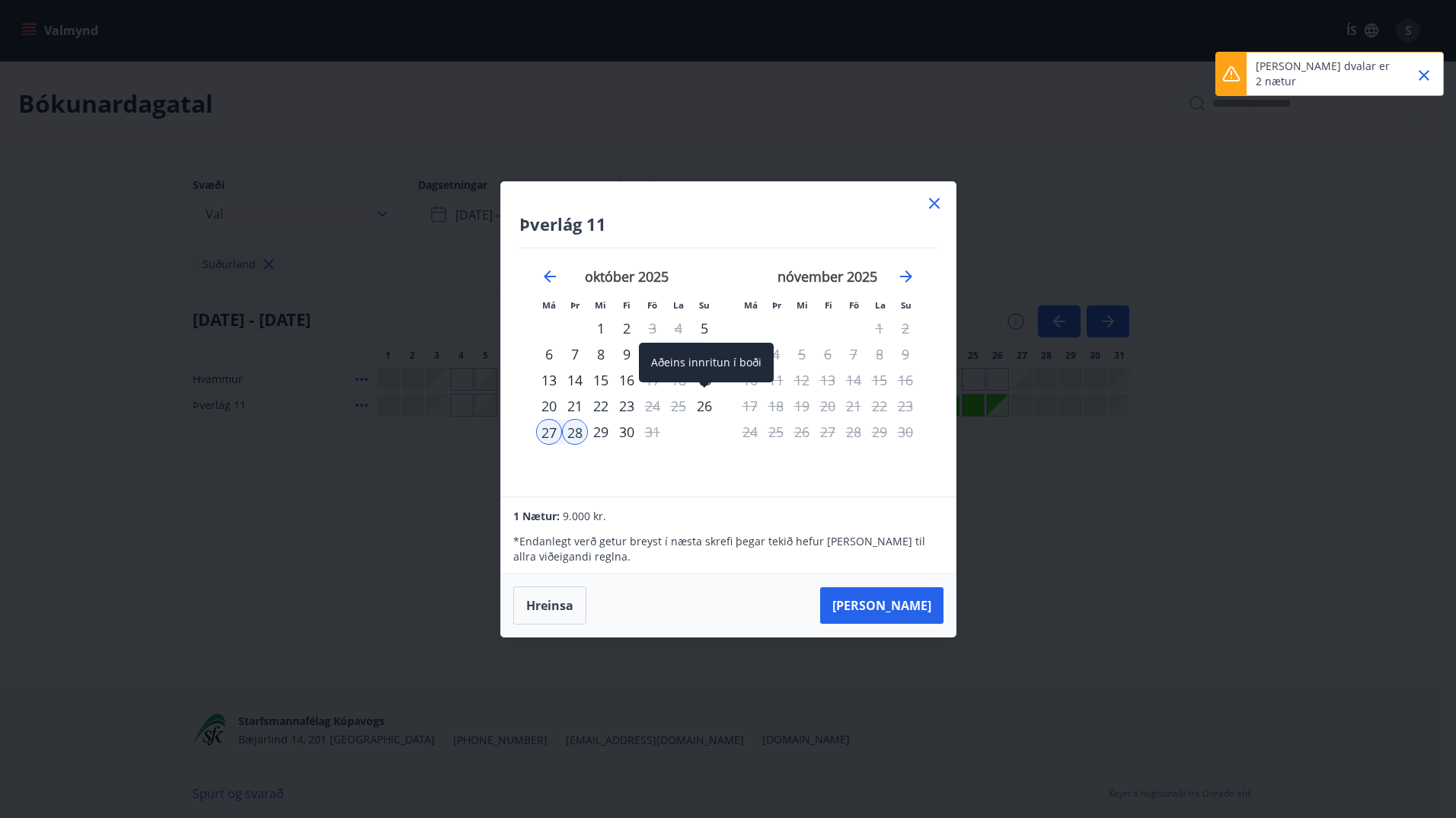
click at [700, 403] on div "26" at bounding box center [705, 406] width 26 height 26
click at [573, 437] on div "28" at bounding box center [575, 432] width 26 height 26
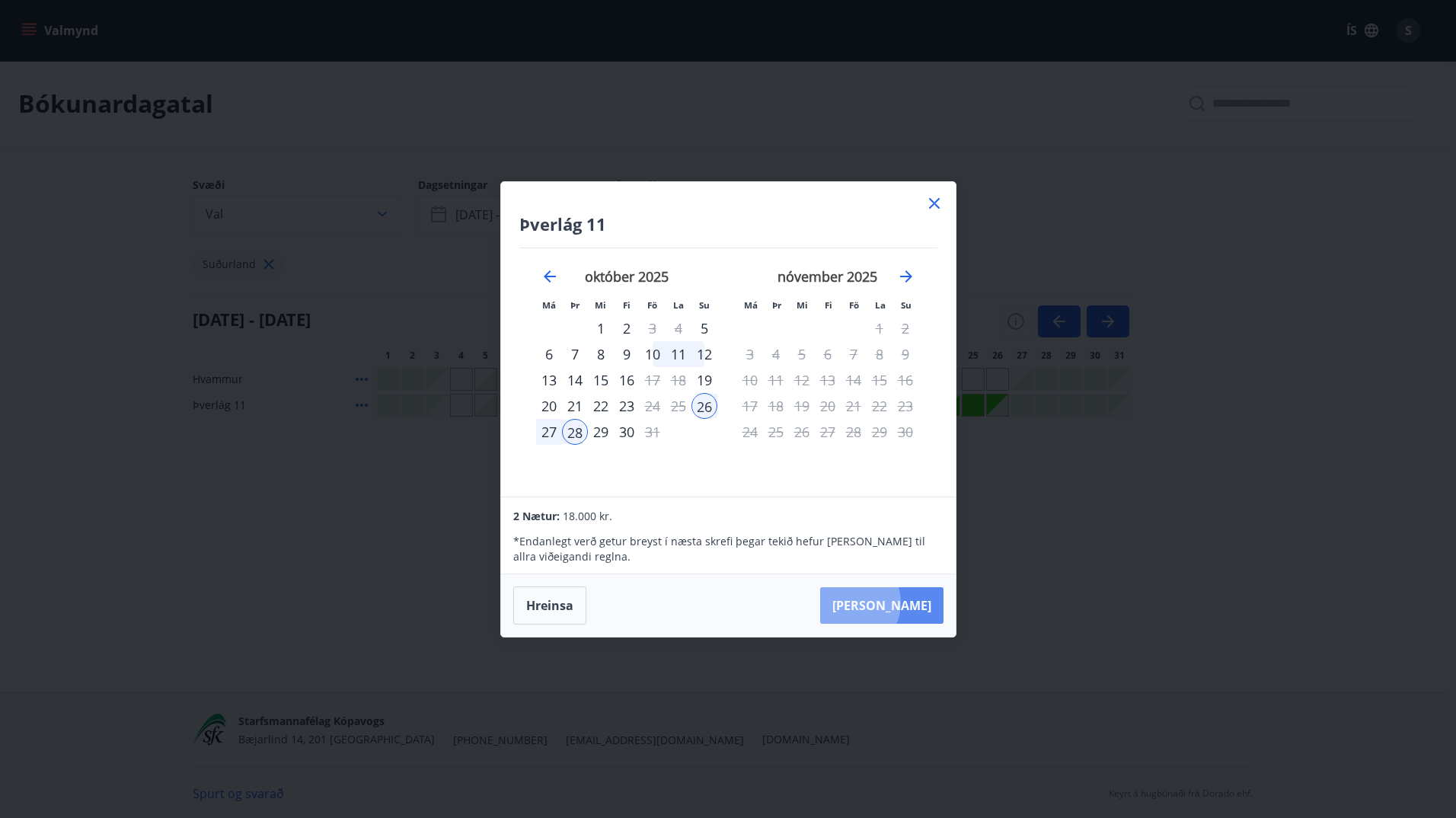
click at [897, 602] on button "[PERSON_NAME]" at bounding box center [881, 605] width 123 height 37
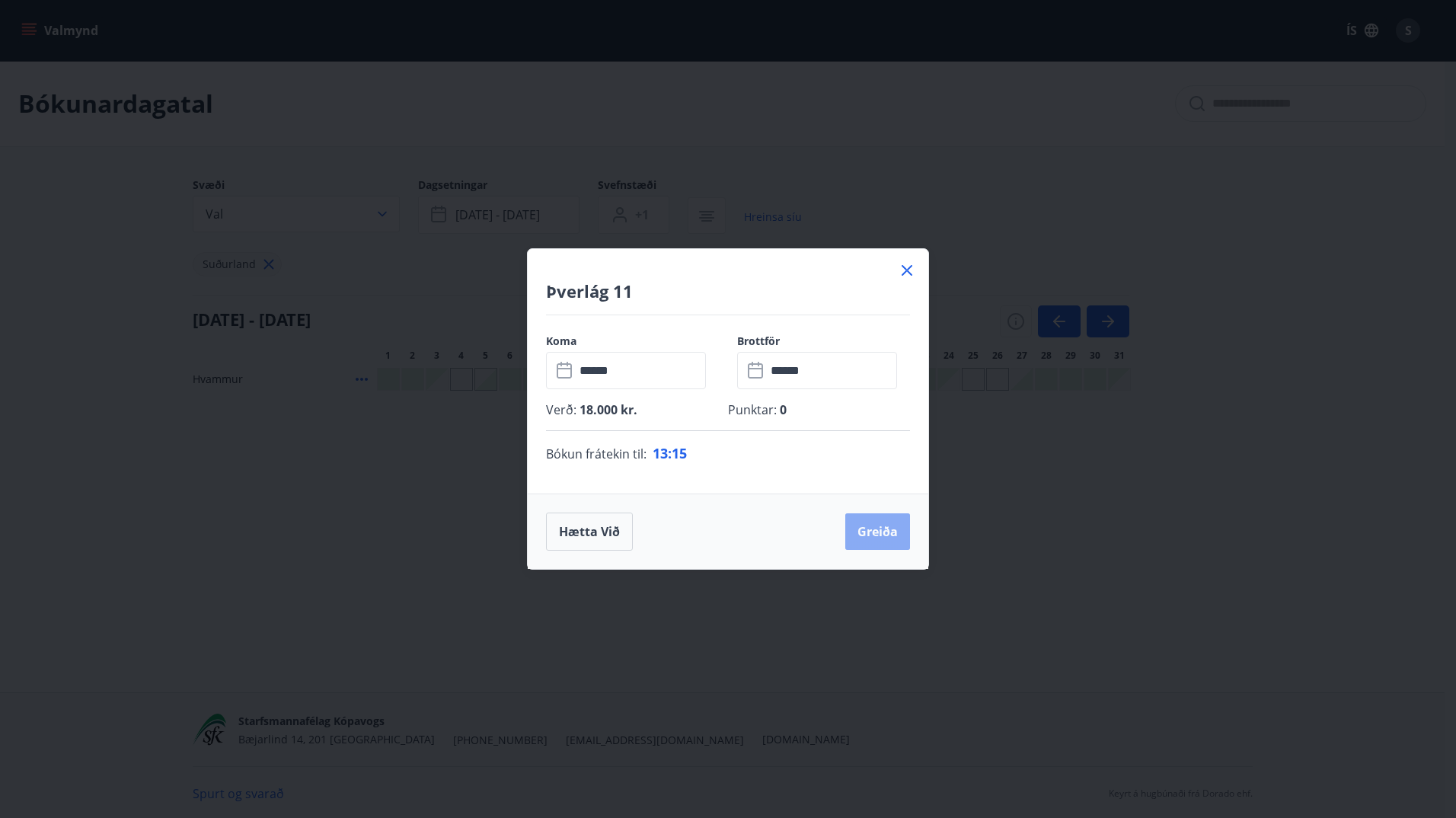
click at [870, 523] on button "Greiða" at bounding box center [877, 531] width 65 height 37
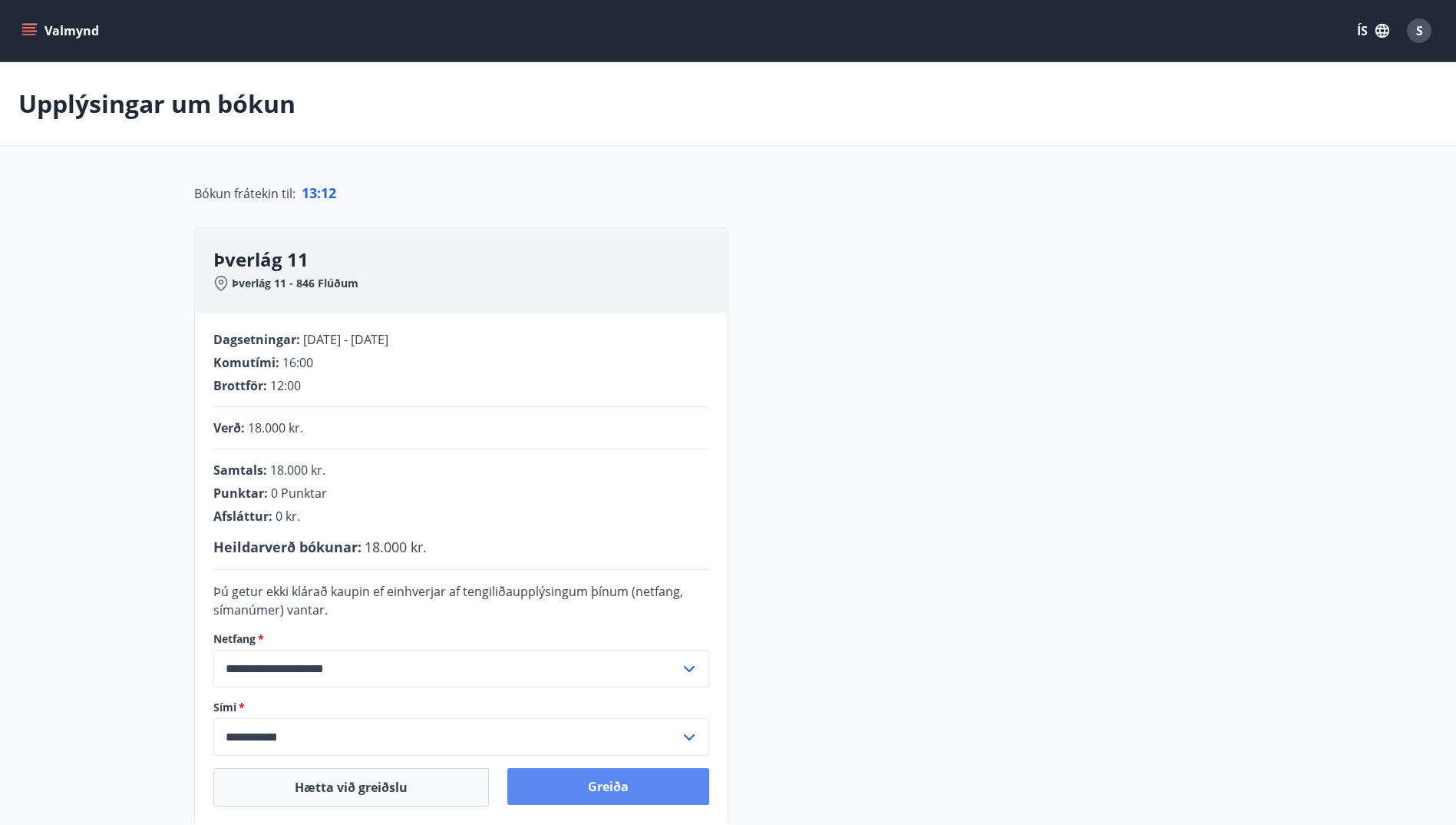
click at [609, 785] on button "Greiða" at bounding box center [607, 786] width 202 height 37
